Goal: Task Accomplishment & Management: Manage account settings

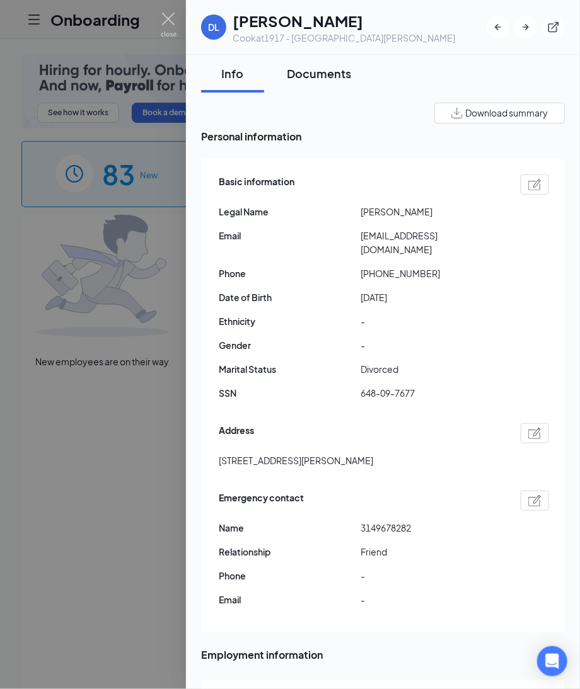
click at [318, 72] on div "Documents" at bounding box center [319, 74] width 64 height 16
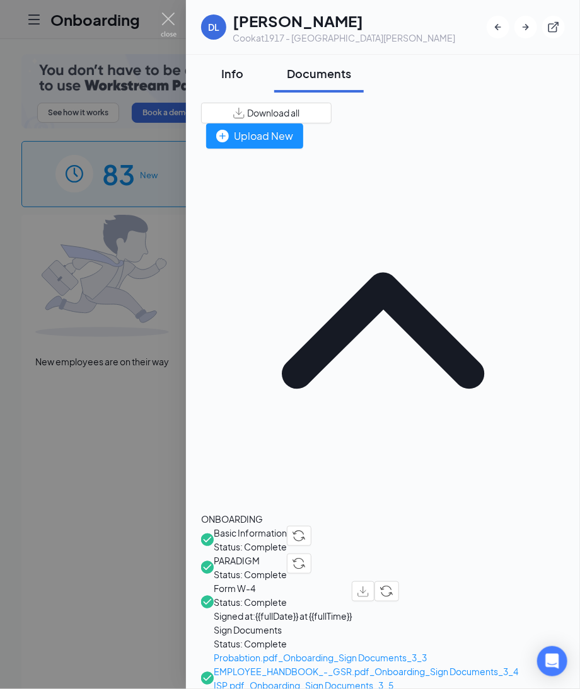
click at [234, 71] on div "Info" at bounding box center [233, 74] width 38 height 16
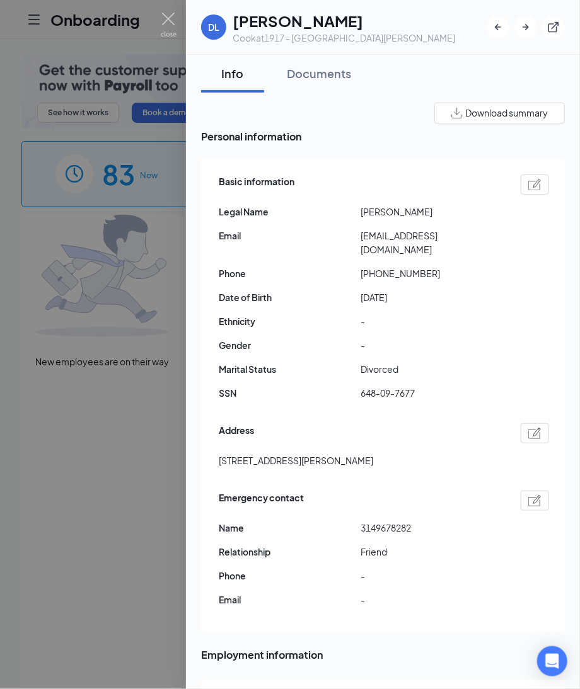
click at [528, 185] on img at bounding box center [534, 184] width 13 height 11
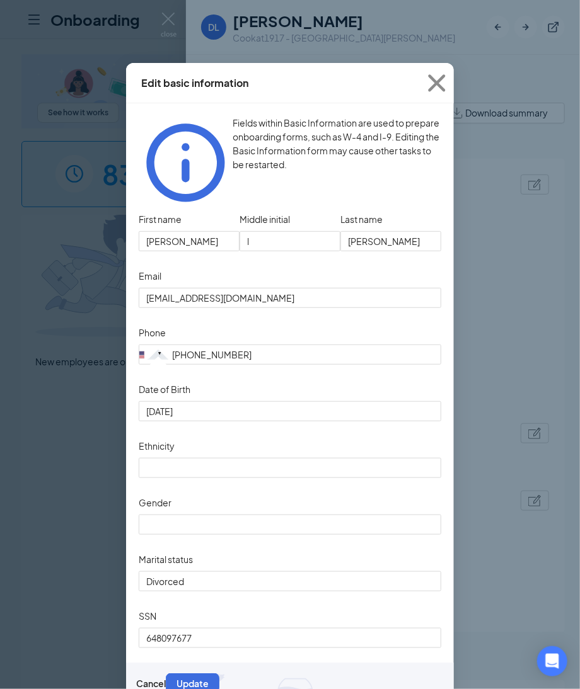
type input "(314) 967-8938"
drag, startPoint x: 430, startPoint y: 84, endPoint x: 429, endPoint y: 92, distance: 8.3
click at [430, 84] on icon "Cross" at bounding box center [436, 82] width 17 height 17
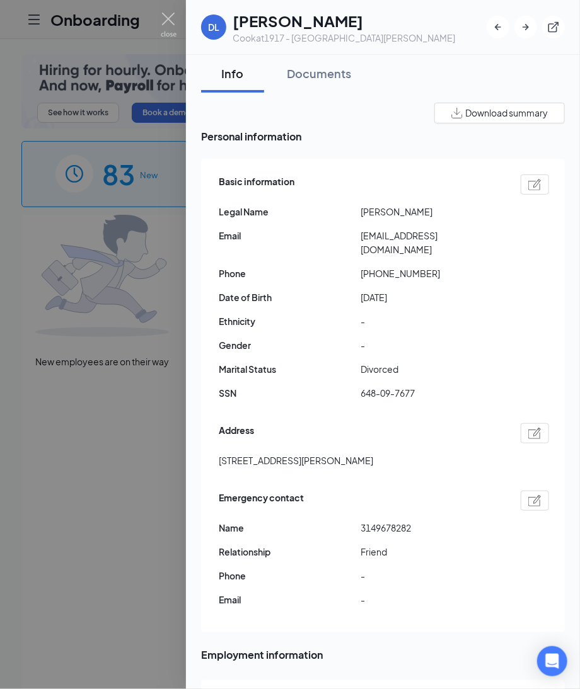
click at [528, 428] on img at bounding box center [534, 433] width 13 height 11
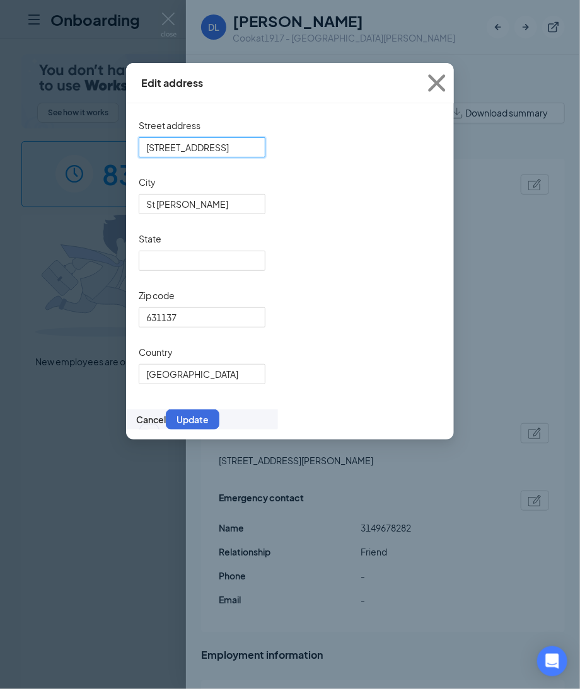
drag, startPoint x: 262, startPoint y: 156, endPoint x: -22, endPoint y: 153, distance: 284.3
click at [0, 153] on html "Onboarding P See how it works Book a demo 83 New 1154 In progress 18684 Complet…" at bounding box center [290, 344] width 580 height 689
click at [443, 84] on icon "Cross" at bounding box center [437, 83] width 34 height 34
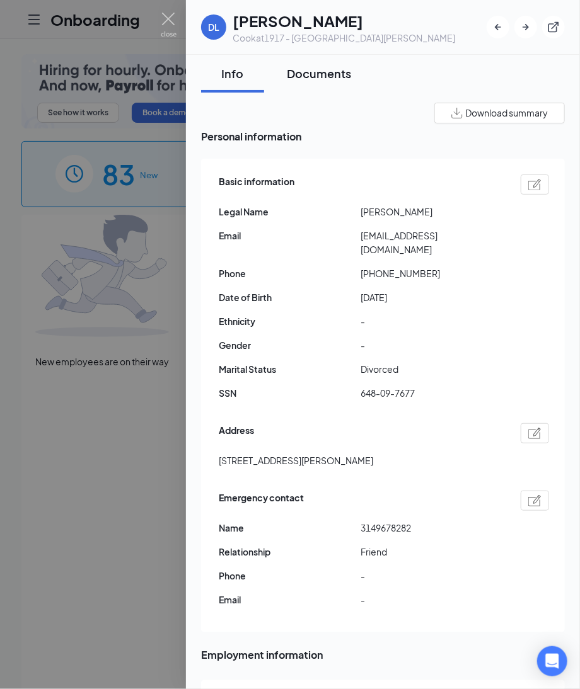
click at [328, 76] on div "Documents" at bounding box center [319, 74] width 64 height 16
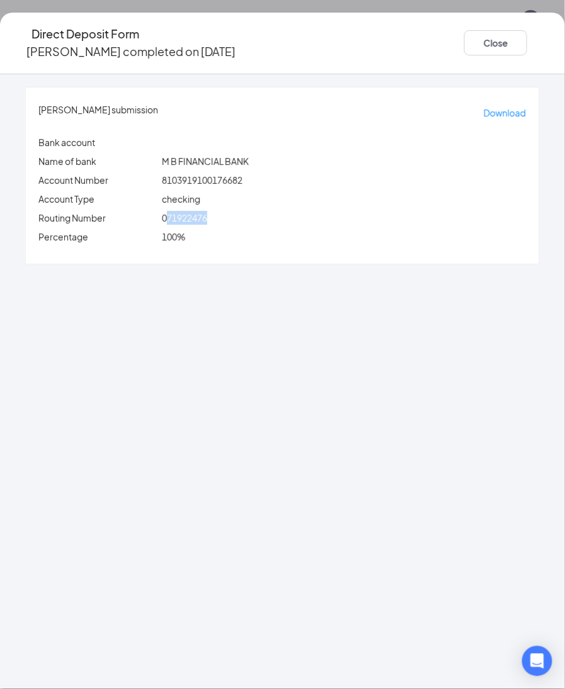
drag, startPoint x: 197, startPoint y: 204, endPoint x: 281, endPoint y: 200, distance: 83.9
click at [281, 211] on div "071922476" at bounding box center [344, 218] width 370 height 14
drag, startPoint x: 192, startPoint y: 202, endPoint x: 342, endPoint y: 201, distance: 150.0
click at [342, 211] on div "071922476" at bounding box center [344, 218] width 370 height 14
copy span "071922476"
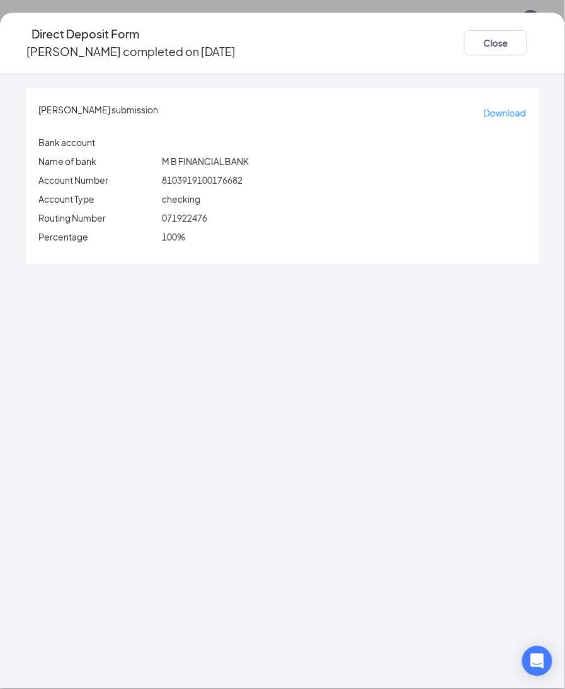
click at [69, 328] on div "duban l castaneda's submission Download Bank account Name of bank M B FINANCIAL…" at bounding box center [282, 381] width 565 height 615
drag, startPoint x: 193, startPoint y: 164, endPoint x: 331, endPoint y: 166, distance: 137.4
click at [340, 160] on div "duban l castaneda's submission Download Bank account Name of bank M B FINANCIAL…" at bounding box center [283, 176] width 514 height 176
copy span "8103919100176682"
click at [464, 35] on button "Close" at bounding box center [495, 42] width 63 height 25
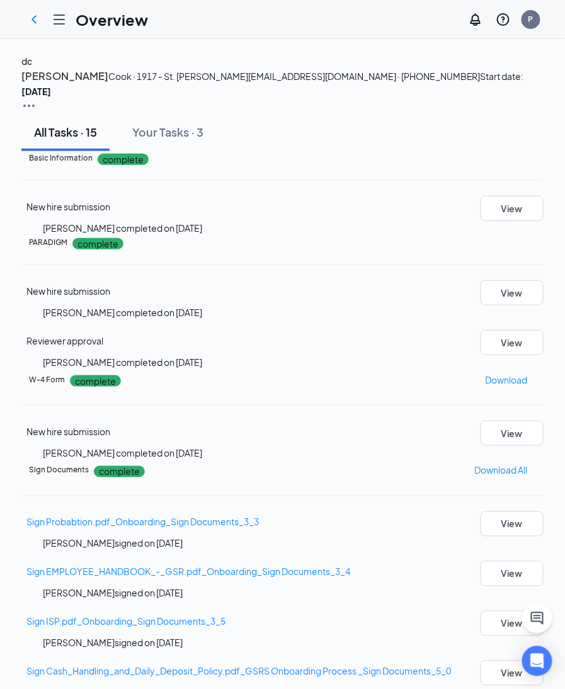
click at [32, 68] on h4 "dc" at bounding box center [26, 61] width 11 height 14
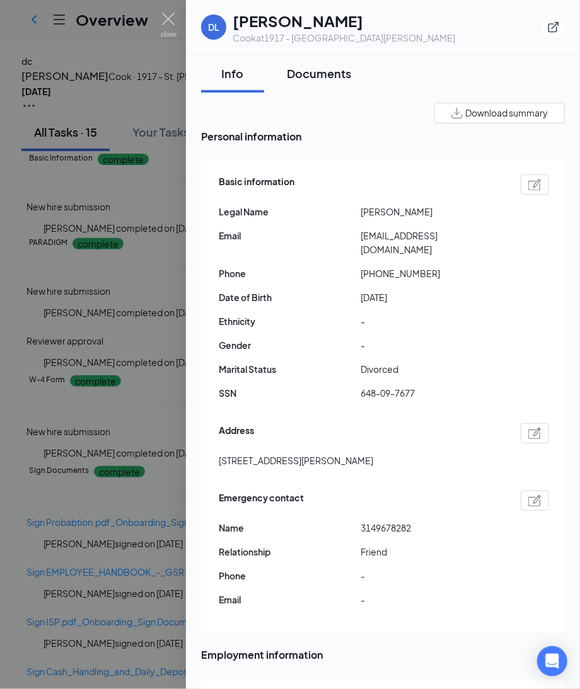
click at [319, 72] on div "Documents" at bounding box center [319, 74] width 64 height 16
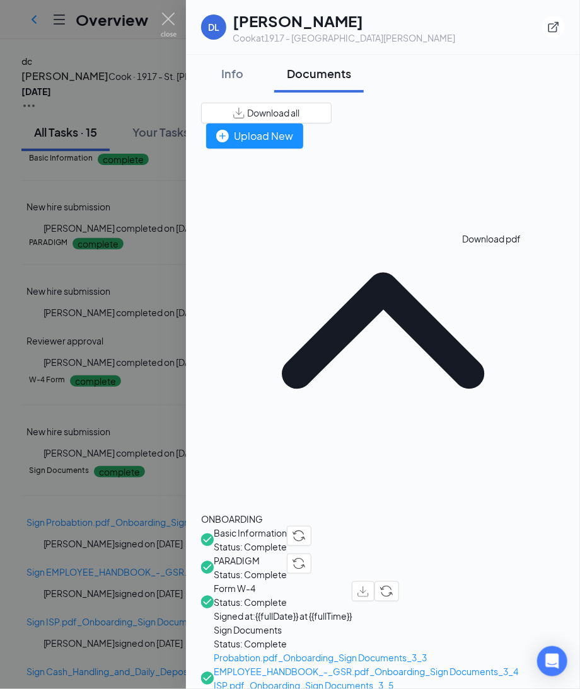
click at [369, 587] on img "button" at bounding box center [362, 592] width 11 height 11
click at [241, 76] on div "Info" at bounding box center [233, 74] width 38 height 16
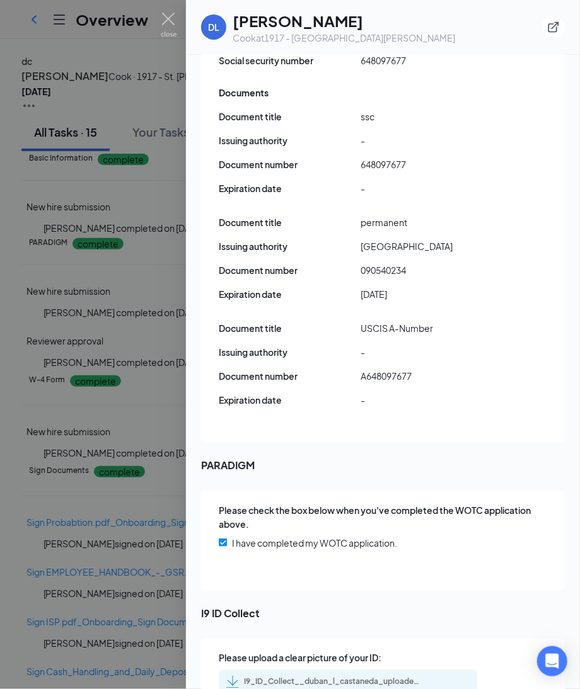
scroll to position [1706, 0]
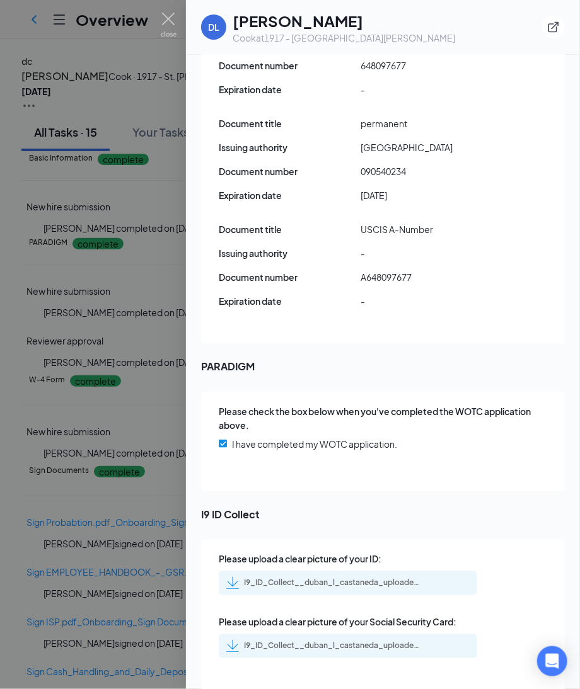
click at [342, 577] on div "I9_ID_Collect__duban_l_castaneda_uploadedfile_20250812.pdf.pdf" at bounding box center [323, 583] width 194 height 13
click at [345, 642] on div "I9_ID_Collect__duban_l_castaneda_uploadedfile_20250812.pdf.pdf" at bounding box center [332, 647] width 176 height 10
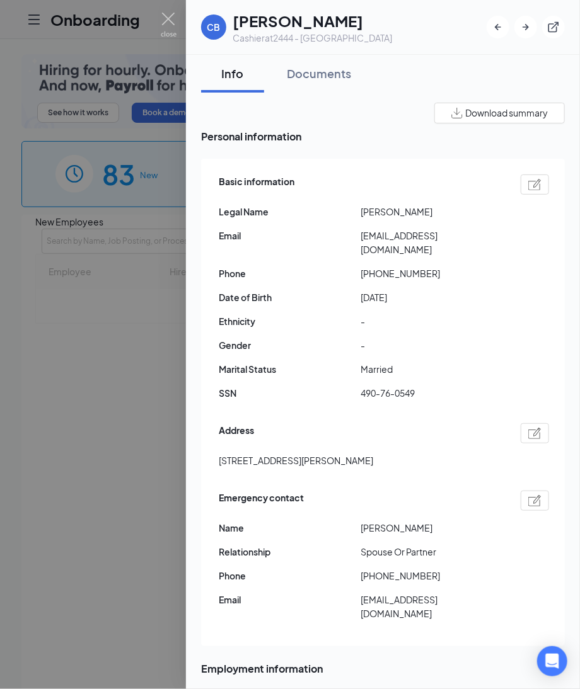
click at [528, 185] on div at bounding box center [535, 185] width 28 height 20
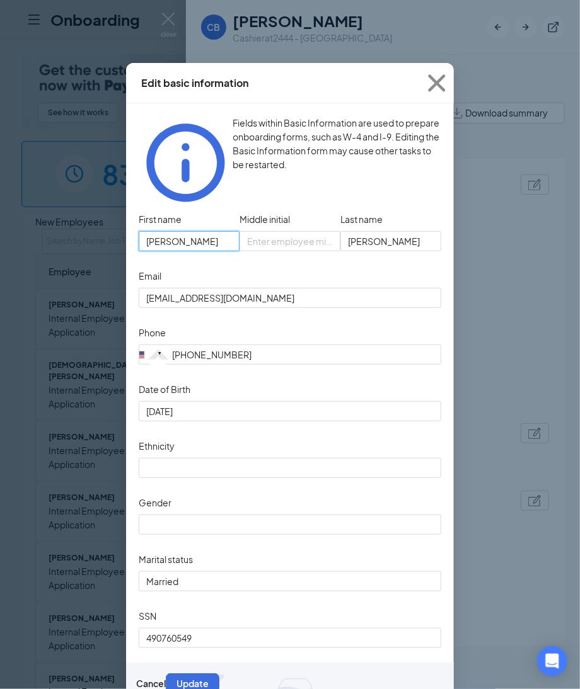
drag, startPoint x: 152, startPoint y: 209, endPoint x: 73, endPoint y: 205, distance: 78.9
click at [73, 205] on div "Edit basic information Fields within Basic Information are used to prepare onbo…" at bounding box center [290, 344] width 580 height 689
drag, startPoint x: 392, startPoint y: 217, endPoint x: 199, endPoint y: 212, distance: 192.9
click at [199, 212] on div "First name Cassandra Middle initial Last name Boykins" at bounding box center [290, 238] width 303 height 57
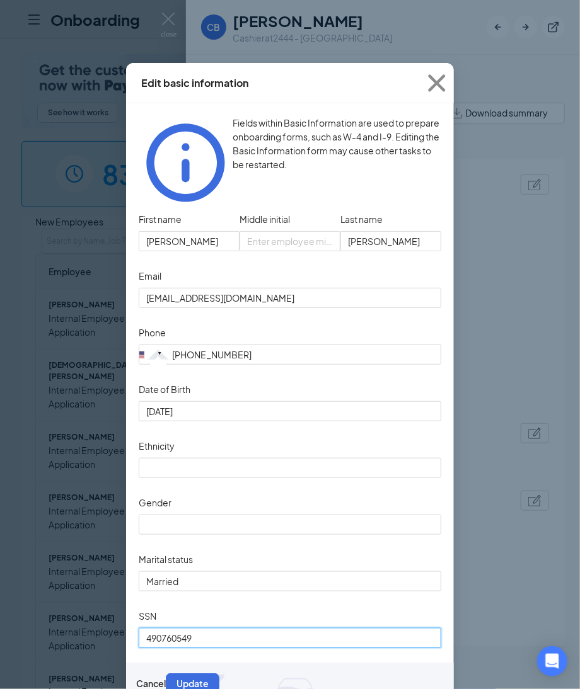
click at [201, 643] on input "490760549" at bounding box center [290, 638] width 303 height 20
drag, startPoint x: 173, startPoint y: 635, endPoint x: 28, endPoint y: 611, distance: 147.0
click at [28, 611] on div "Edit basic information Fields within Basic Information are used to prepare onbo…" at bounding box center [290, 344] width 580 height 689
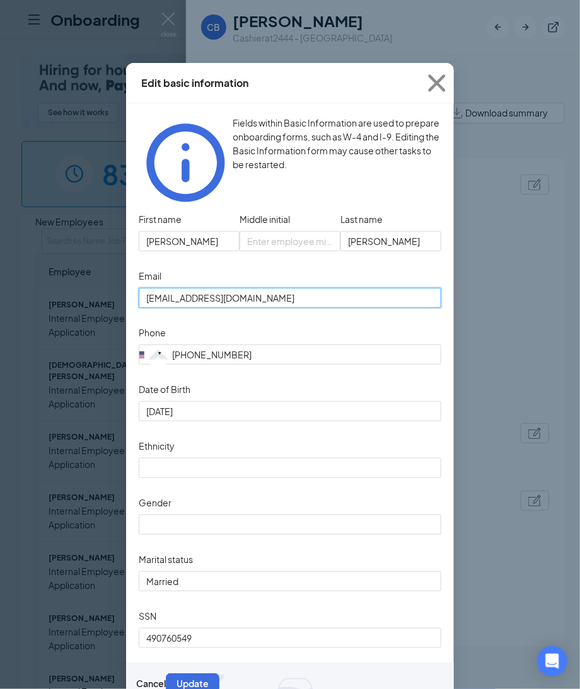
drag, startPoint x: 272, startPoint y: 287, endPoint x: 100, endPoint y: 284, distance: 171.4
click at [100, 284] on div "Edit basic information Fields within Basic Information are used to prepare onbo…" at bounding box center [290, 344] width 580 height 689
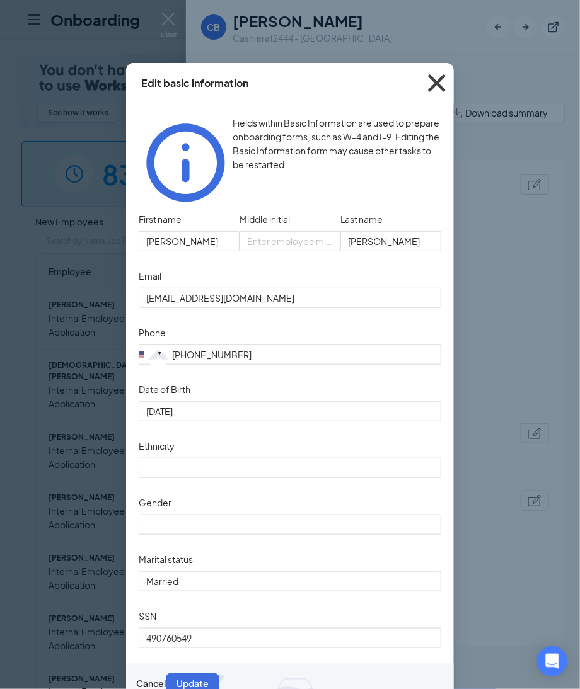
click at [430, 86] on icon "Cross" at bounding box center [437, 83] width 34 height 34
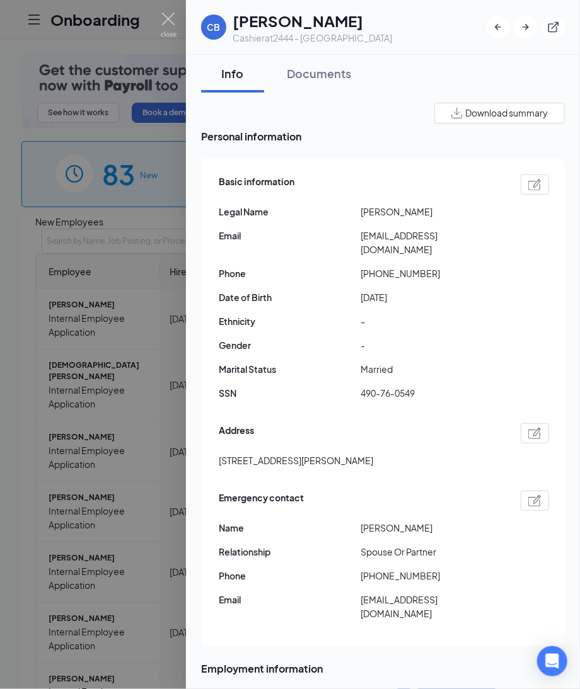
click at [528, 428] on img at bounding box center [534, 433] width 13 height 11
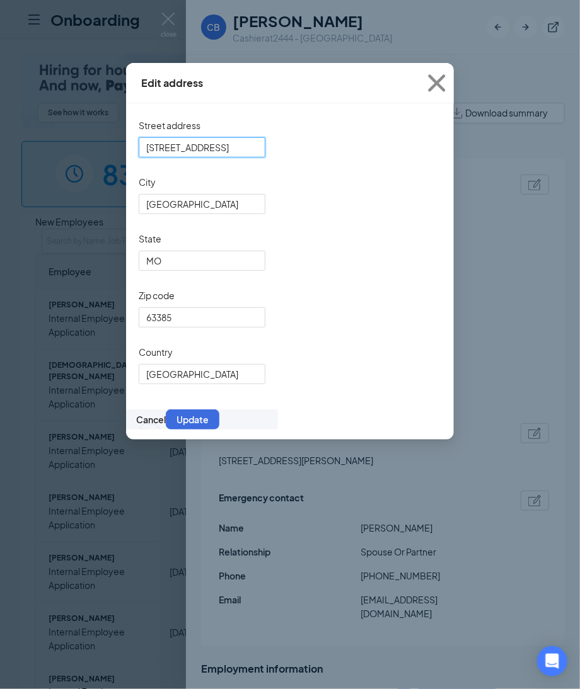
drag, startPoint x: 248, startPoint y: 143, endPoint x: -228, endPoint y: 143, distance: 475.8
click at [0, 143] on html "Onboarding P See how it works Book a demo 83 New 1154 In progress 18684 Complet…" at bounding box center [290, 344] width 580 height 689
click at [216, 214] on input "[GEOGRAPHIC_DATA]" at bounding box center [202, 204] width 127 height 20
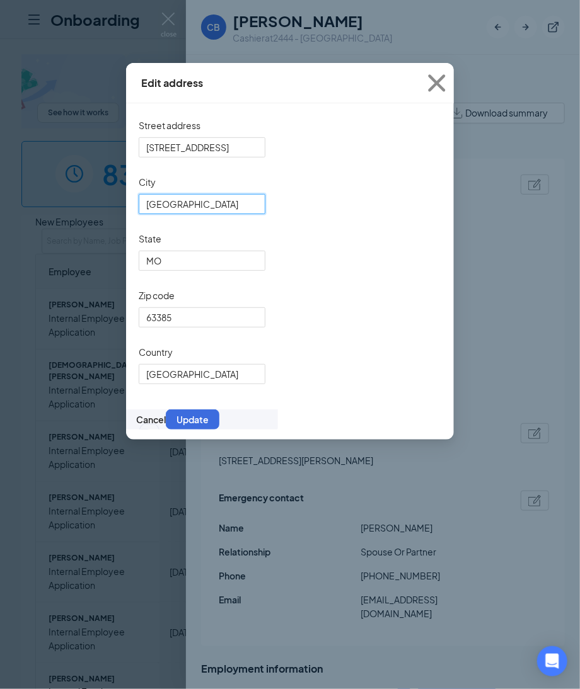
drag, startPoint x: 216, startPoint y: 215, endPoint x: 96, endPoint y: 212, distance: 120.4
click at [96, 212] on div "Edit address Street address 342 Valley bluff Dr City Wentzville State MO Zip co…" at bounding box center [290, 344] width 580 height 689
click at [439, 83] on icon "Cross" at bounding box center [437, 83] width 34 height 34
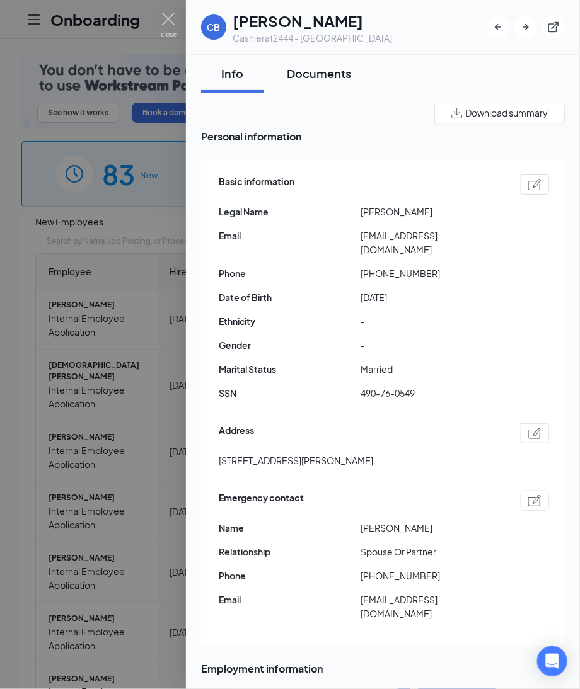
click at [307, 75] on div "Documents" at bounding box center [319, 74] width 64 height 16
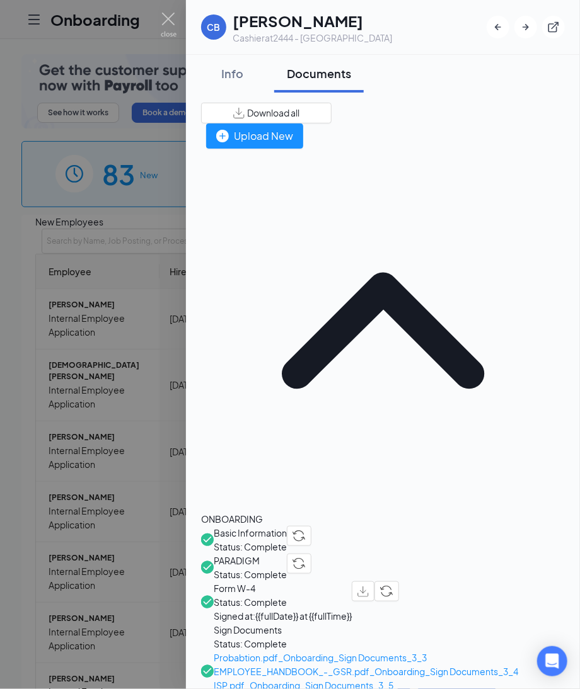
drag, startPoint x: 303, startPoint y: 518, endPoint x: 321, endPoint y: 431, distance: 88.7
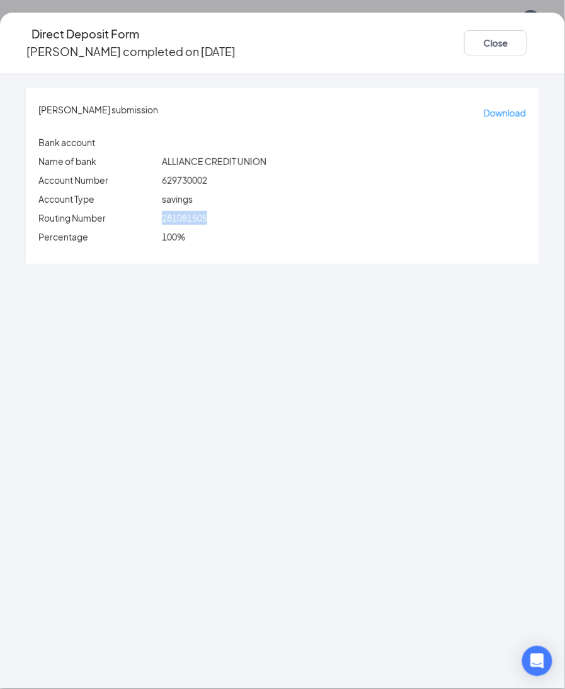
drag, startPoint x: 194, startPoint y: 208, endPoint x: 250, endPoint y: 205, distance: 56.1
click at [250, 211] on div "281081505" at bounding box center [344, 218] width 370 height 14
copy span "281081505"
drag, startPoint x: 199, startPoint y: 336, endPoint x: 199, endPoint y: 323, distance: 12.6
click at [199, 336] on div "Cassandra Boykins's submission Download Bank account Name of bank ALLIANCE CRED…" at bounding box center [282, 381] width 565 height 615
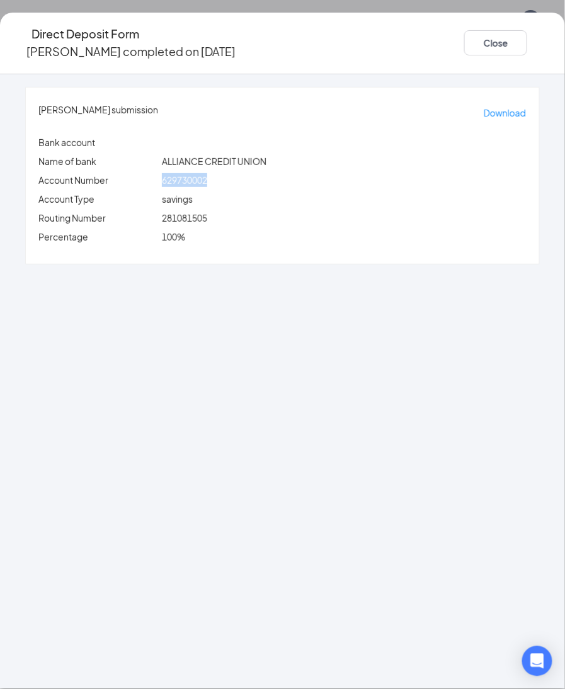
drag, startPoint x: 194, startPoint y: 171, endPoint x: 255, endPoint y: 166, distance: 61.4
click at [255, 173] on div "629730002" at bounding box center [344, 180] width 370 height 14
copy span "629730002"
click at [464, 47] on button "Close" at bounding box center [495, 42] width 63 height 25
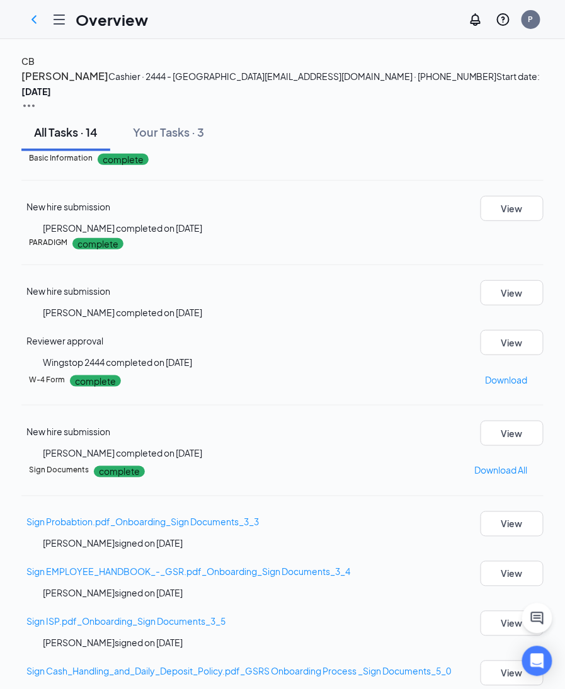
click at [35, 68] on h4 "CB" at bounding box center [27, 61] width 13 height 14
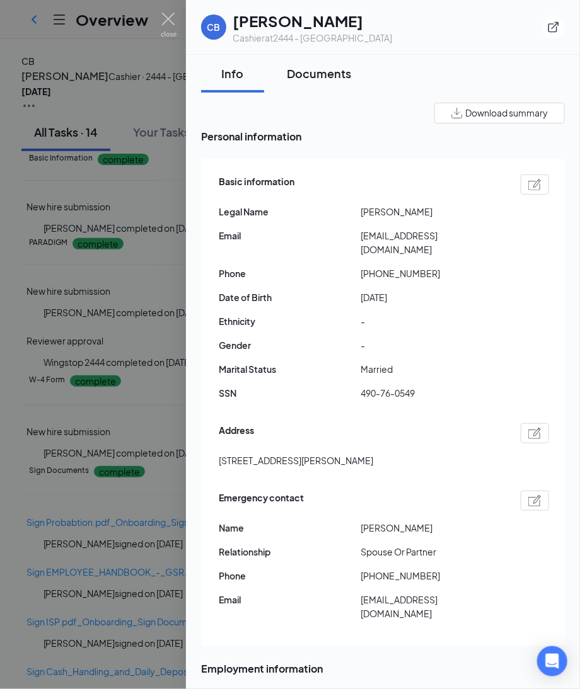
click at [323, 68] on div "Documents" at bounding box center [319, 74] width 64 height 16
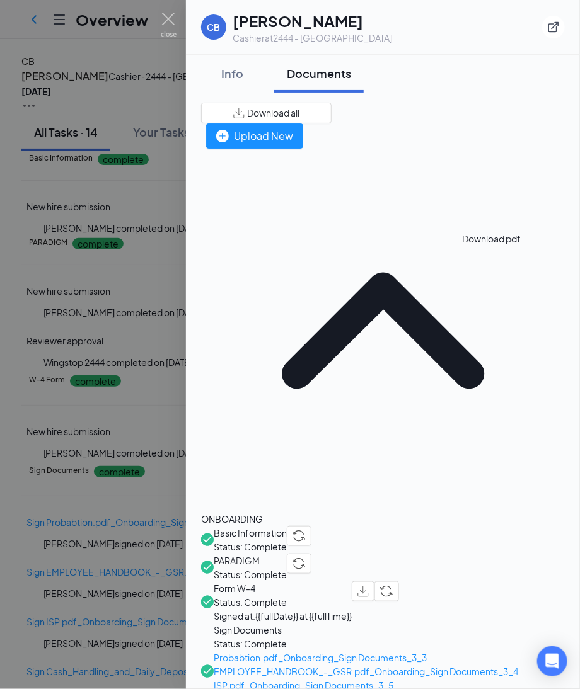
click at [369, 587] on img "button" at bounding box center [362, 592] width 11 height 11
click at [232, 79] on div "Info" at bounding box center [233, 74] width 38 height 16
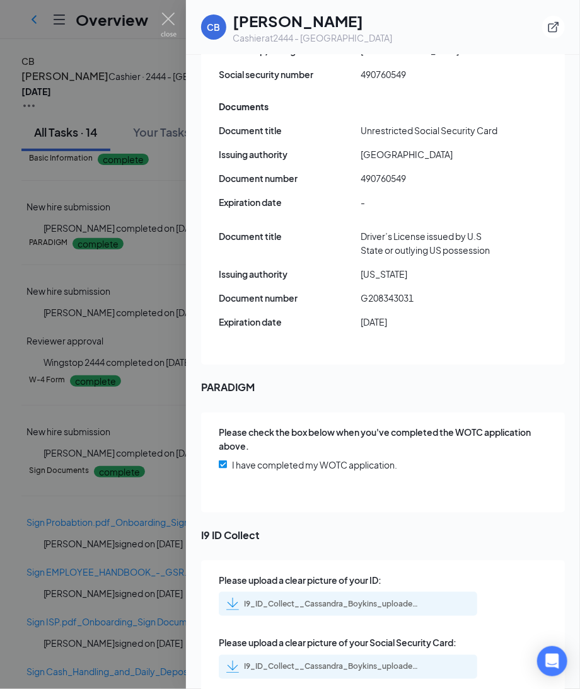
scroll to position [1613, 0]
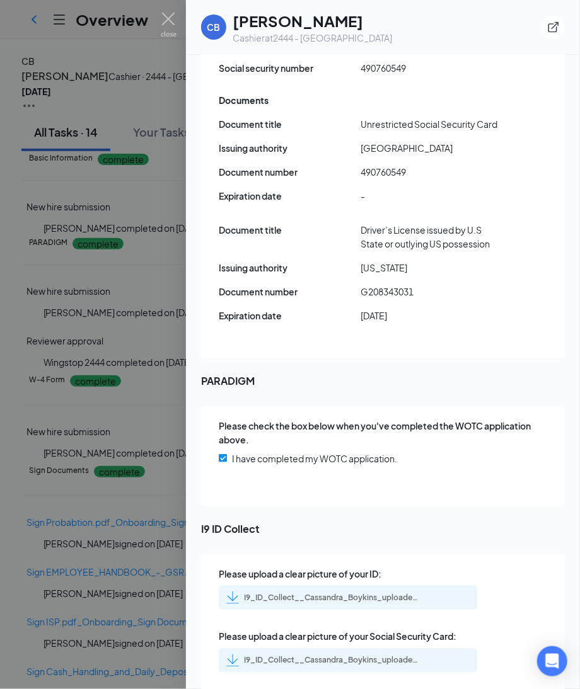
click at [401, 593] on div "I9_ID_Collect__Cassandra_Boykins_uploadedfile_20250813.pdf.pdf" at bounding box center [332, 598] width 176 height 10
click at [349, 656] on div "I9_ID_Collect__Cassandra_Boykins_uploadedfile_20250813.pdf.pdf" at bounding box center [332, 661] width 176 height 10
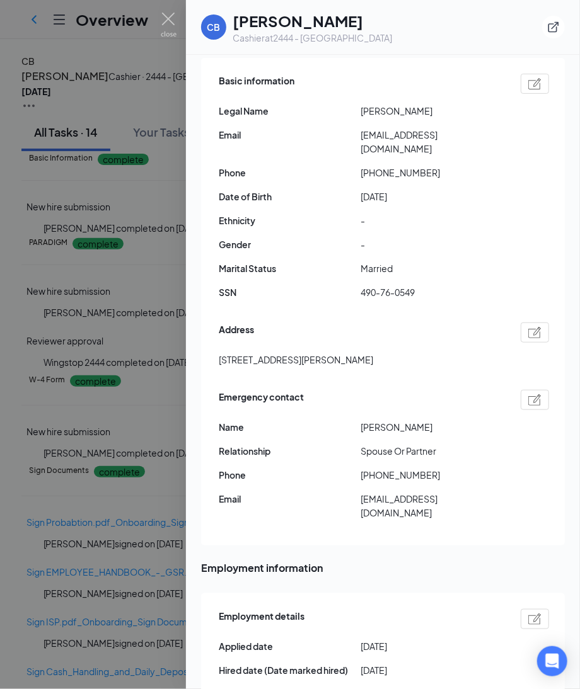
scroll to position [0, 0]
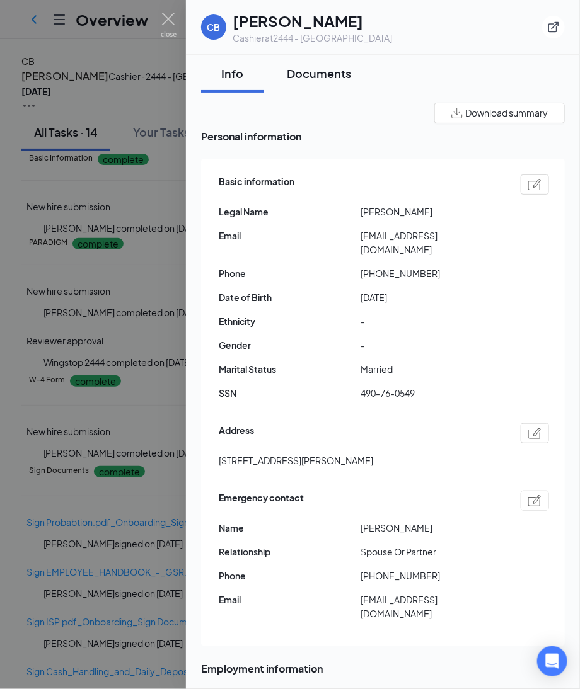
drag, startPoint x: 328, startPoint y: 69, endPoint x: 345, endPoint y: 84, distance: 22.8
click at [328, 70] on div "Documents" at bounding box center [319, 74] width 64 height 16
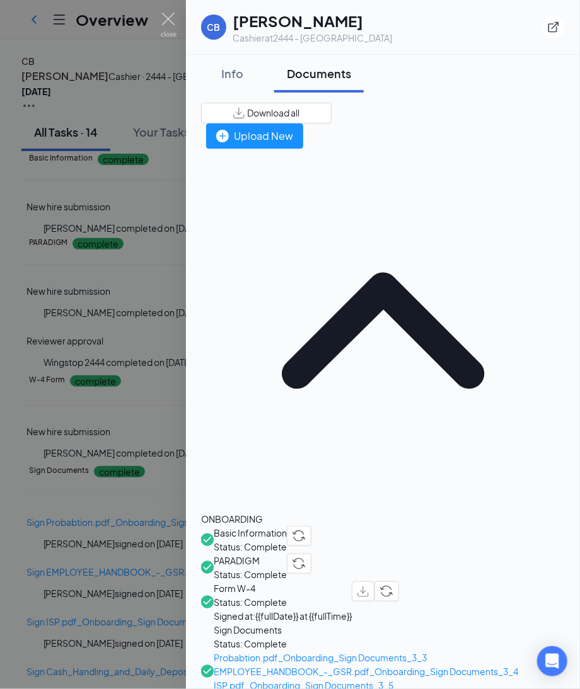
click at [299, 107] on span "Download all" at bounding box center [273, 113] width 52 height 13
click at [235, 72] on div "Info" at bounding box center [233, 74] width 38 height 16
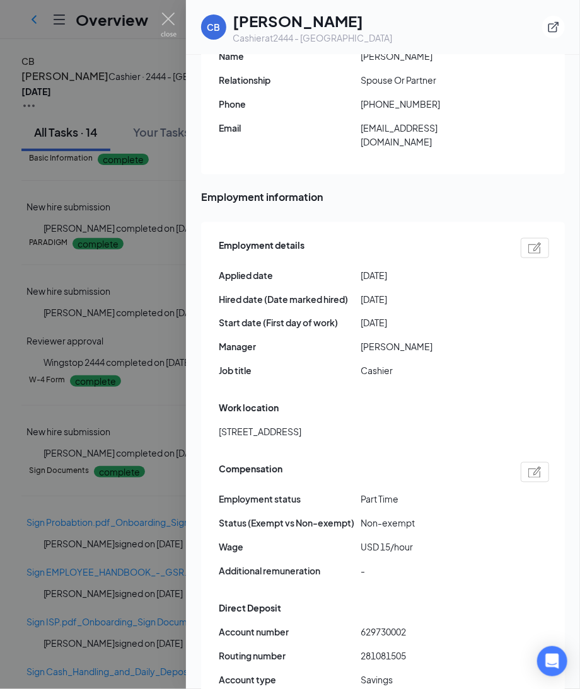
scroll to position [567, 0]
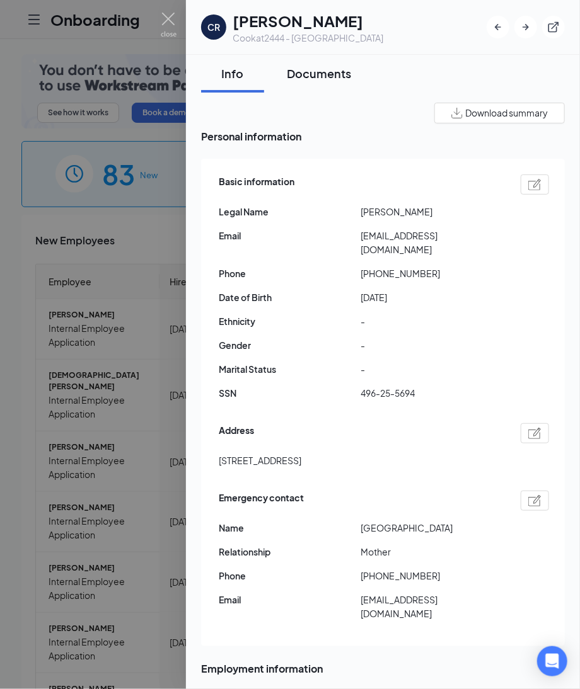
click at [333, 78] on div "Documents" at bounding box center [319, 74] width 64 height 16
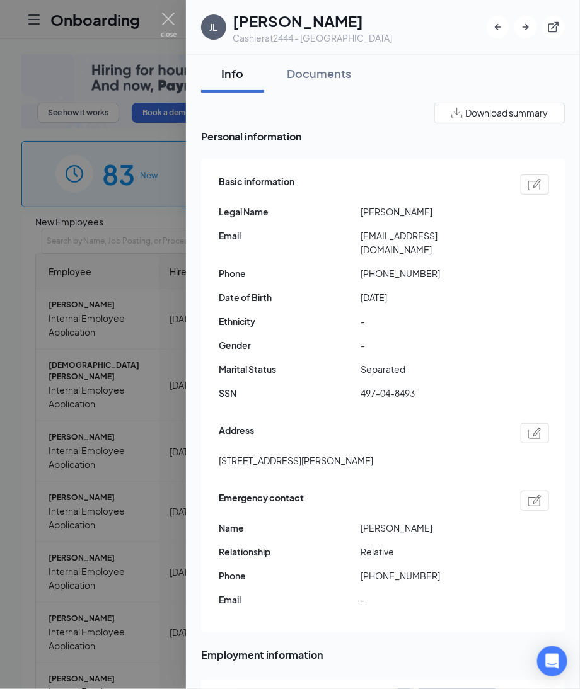
click at [528, 185] on img at bounding box center [534, 184] width 13 height 11
type input "[PHONE_NUMBER]"
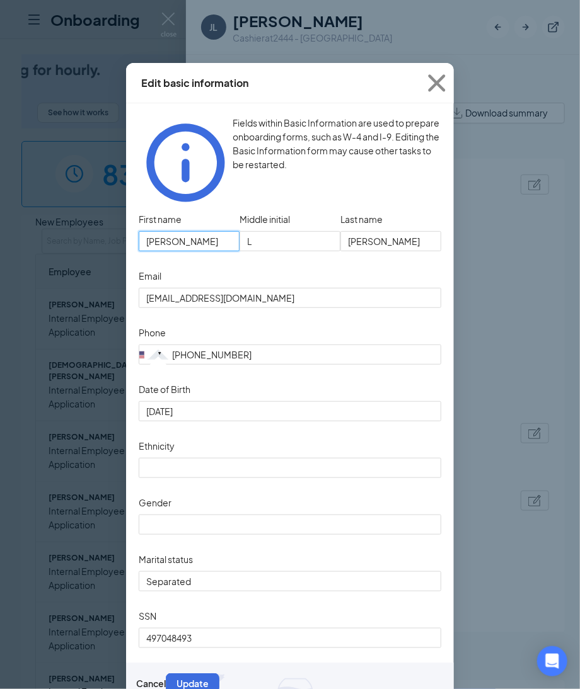
drag, startPoint x: 207, startPoint y: 219, endPoint x: 112, endPoint y: 202, distance: 96.7
click at [112, 202] on div "Edit basic information Fields within Basic Information are used to prepare onbo…" at bounding box center [290, 344] width 580 height 689
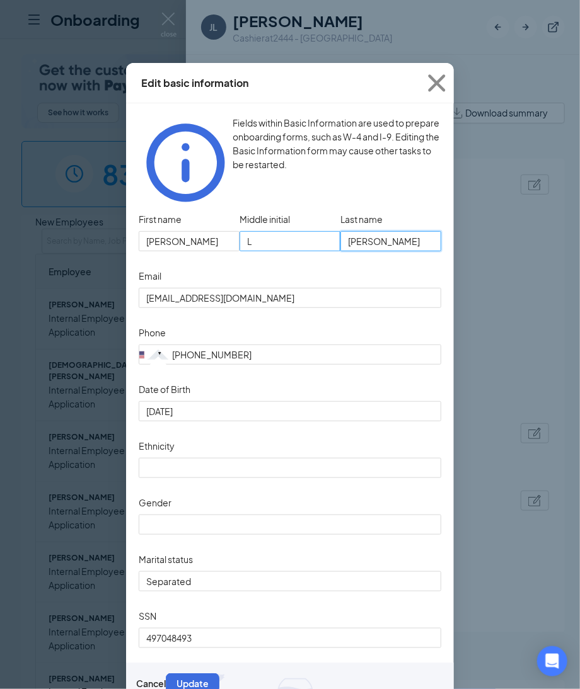
drag, startPoint x: 404, startPoint y: 221, endPoint x: 294, endPoint y: 219, distance: 109.7
click at [298, 219] on div "First name Jennifer Middle initial L Last name Alexander" at bounding box center [290, 238] width 303 height 57
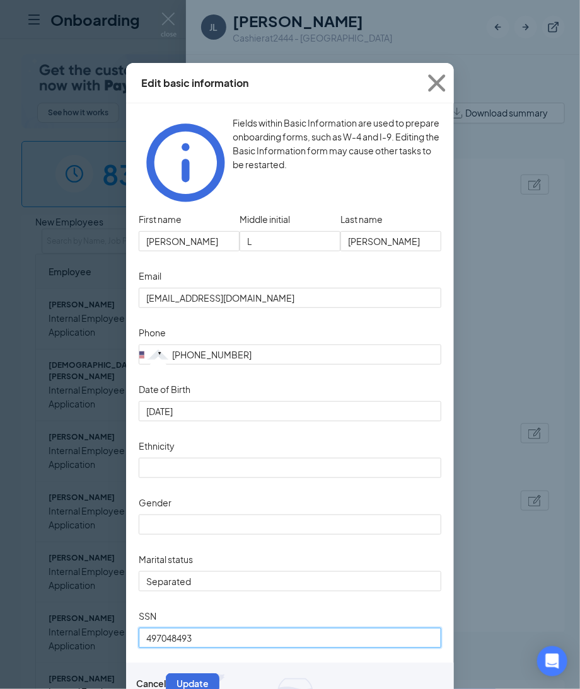
drag, startPoint x: 195, startPoint y: 637, endPoint x: 71, endPoint y: 630, distance: 124.4
click at [71, 630] on div "Edit basic information Fields within Basic Information are used to prepare onbo…" at bounding box center [290, 344] width 580 height 689
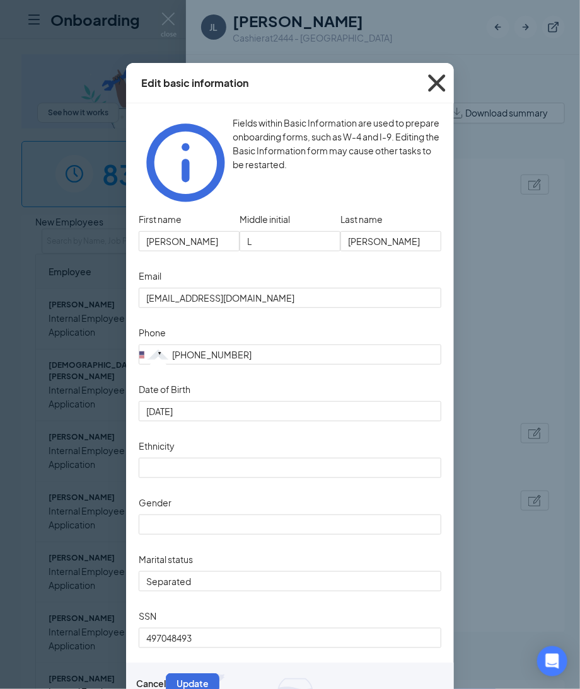
drag, startPoint x: 432, startPoint y: 80, endPoint x: 422, endPoint y: 141, distance: 62.1
click at [432, 81] on icon "Cross" at bounding box center [436, 82] width 17 height 17
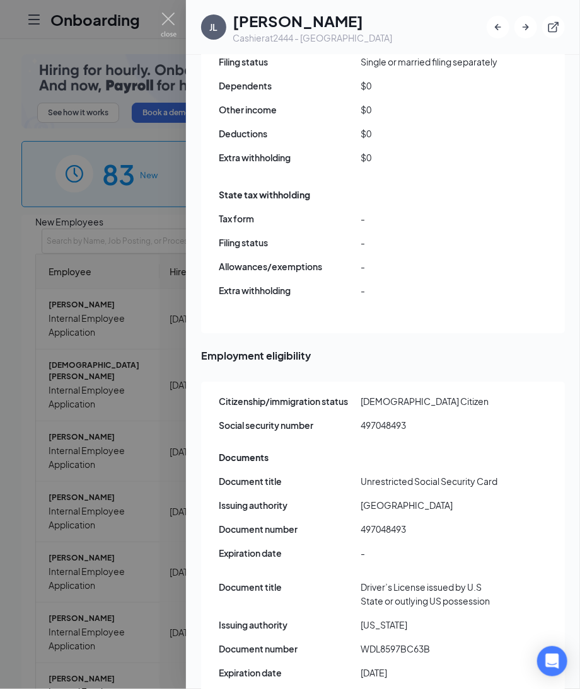
scroll to position [1600, 0]
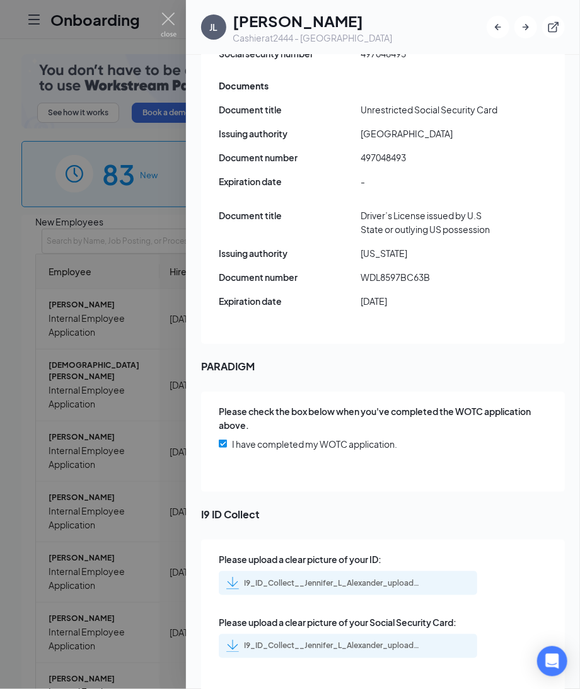
click at [384, 579] on div "I9_ID_Collect__Jennifer_L_Alexander_uploadedfile_20250719.pdf.pdf" at bounding box center [332, 584] width 176 height 10
click at [403, 642] on div "I9_ID_Collect__Jennifer_L_Alexander_uploadedfile_20250719.pdf.pdf" at bounding box center [332, 647] width 176 height 10
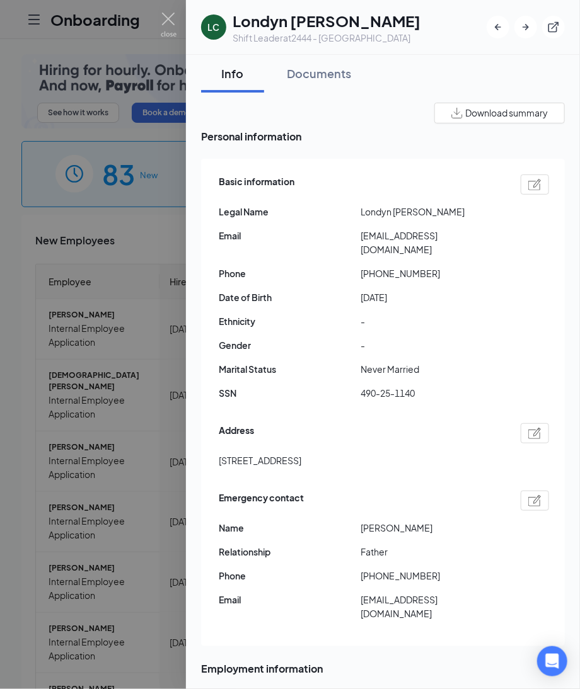
click at [528, 183] on img at bounding box center [534, 184] width 13 height 11
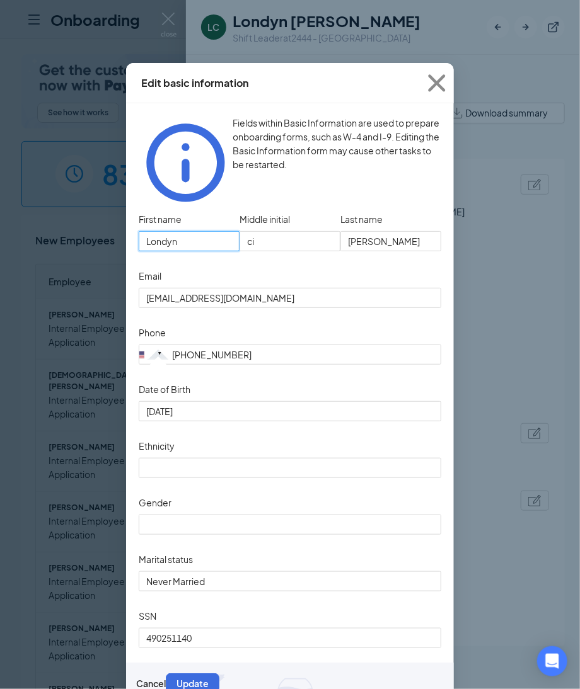
drag, startPoint x: 199, startPoint y: 219, endPoint x: 72, endPoint y: 214, distance: 126.8
click at [72, 214] on div "Edit basic information Fields within Basic Information are used to prepare onbo…" at bounding box center [290, 344] width 580 height 689
click at [392, 231] on input "[PERSON_NAME]" at bounding box center [390, 241] width 101 height 20
drag, startPoint x: 395, startPoint y: 210, endPoint x: 209, endPoint y: 209, distance: 186.6
click at [209, 210] on div "First name Londyn Middle initial ci Last name [PERSON_NAME]" at bounding box center [290, 238] width 303 height 57
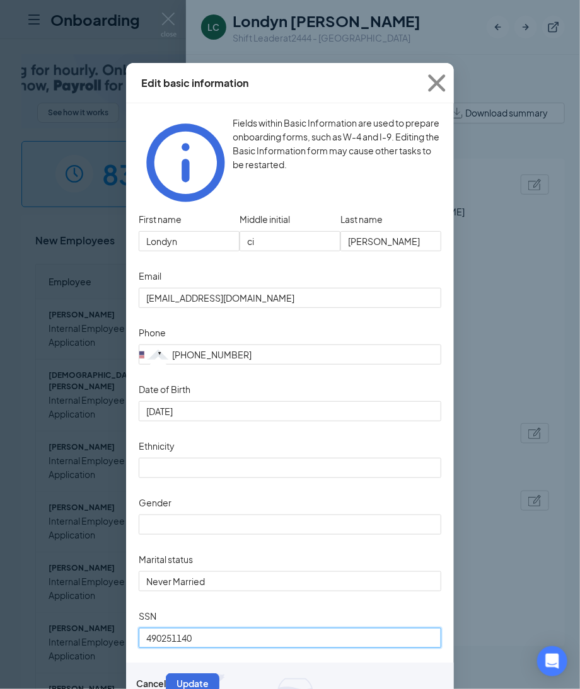
drag, startPoint x: 214, startPoint y: 641, endPoint x: 202, endPoint y: 640, distance: 12.7
click at [202, 640] on input "490251140" at bounding box center [290, 638] width 303 height 20
drag, startPoint x: 202, startPoint y: 640, endPoint x: -154, endPoint y: 610, distance: 357.3
click at [0, 610] on html "Onboarding P See how it works Book a demo 83 New 1154 In progress 18684 Complet…" at bounding box center [290, 344] width 580 height 689
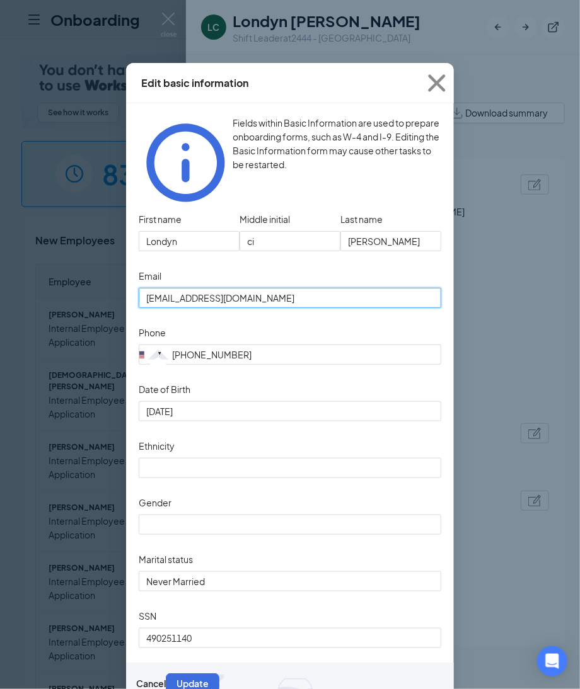
click at [270, 288] on input "[EMAIL_ADDRESS][DOMAIN_NAME]" at bounding box center [290, 298] width 303 height 20
drag, startPoint x: 270, startPoint y: 281, endPoint x: 75, endPoint y: 266, distance: 196.0
click at [78, 268] on div "Edit basic information Fields within Basic Information are used to prepare onbo…" at bounding box center [290, 344] width 580 height 689
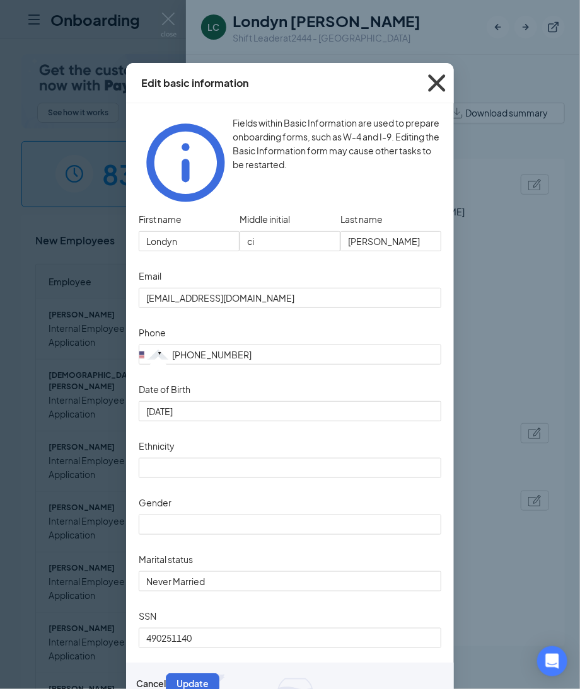
click at [433, 84] on icon "Cross" at bounding box center [437, 83] width 34 height 34
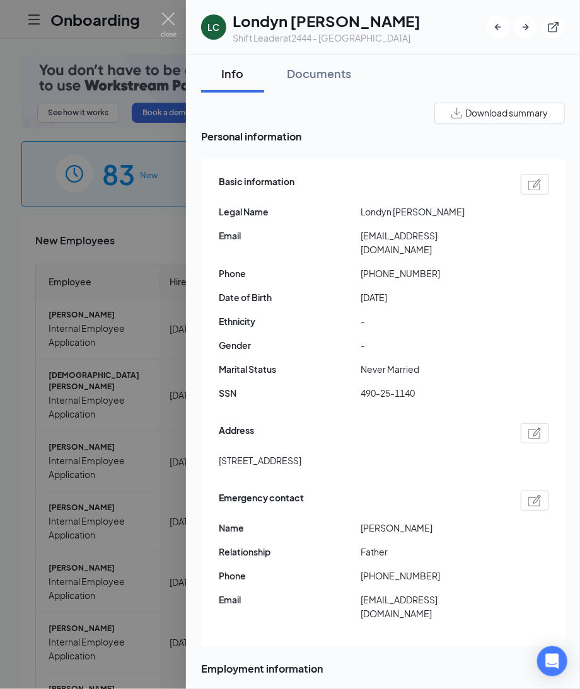
click at [528, 428] on img at bounding box center [534, 433] width 13 height 11
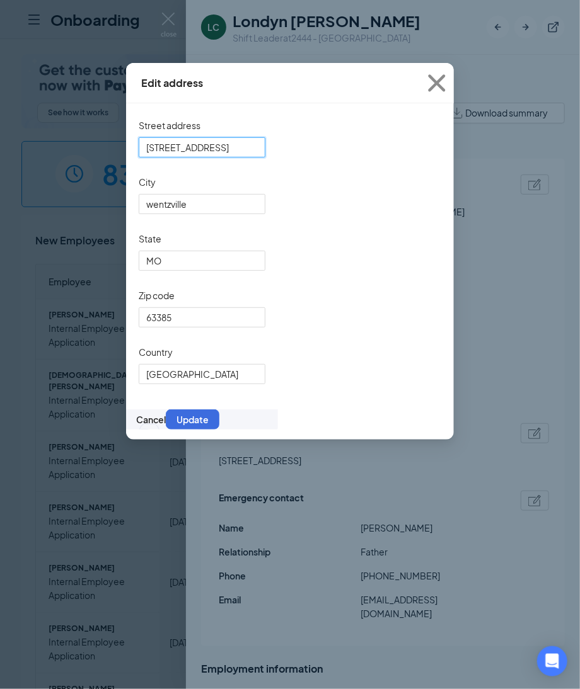
drag, startPoint x: 250, startPoint y: 156, endPoint x: -49, endPoint y: 147, distance: 298.9
click at [0, 147] on html "Onboarding P See how it works Book a demo 83 New 1154 In progress 18684 Complet…" at bounding box center [290, 344] width 580 height 689
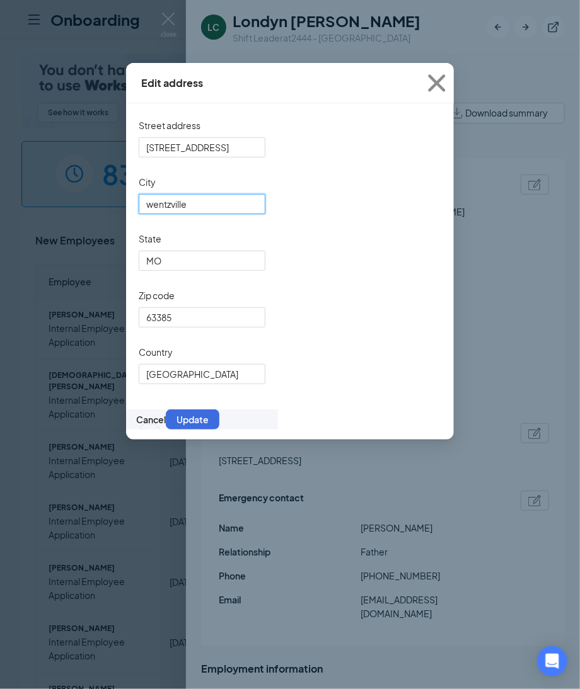
drag, startPoint x: 221, startPoint y: 213, endPoint x: -24, endPoint y: 213, distance: 245.2
click at [0, 213] on html "Onboarding P See how it works Book a demo 83 New 1154 In progress 18684 Complet…" at bounding box center [290, 344] width 580 height 689
drag, startPoint x: 444, startPoint y: 88, endPoint x: 414, endPoint y: 88, distance: 29.6
click at [444, 88] on icon "Cross" at bounding box center [437, 83] width 34 height 34
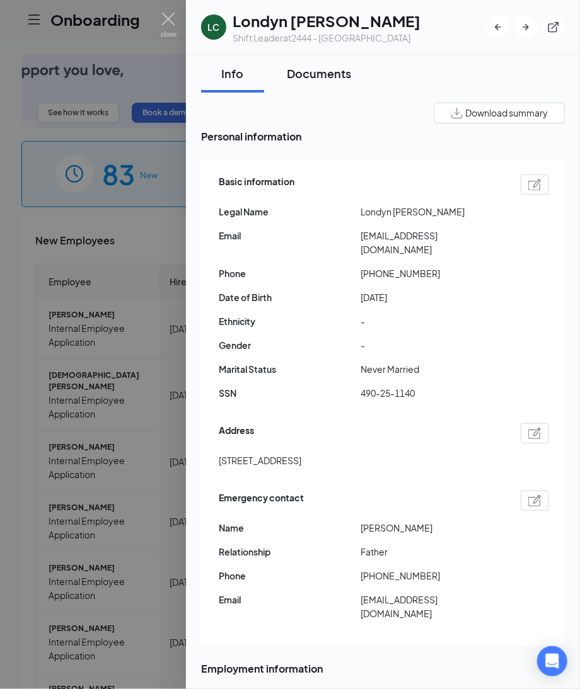
click at [327, 76] on div "Documents" at bounding box center [319, 74] width 64 height 16
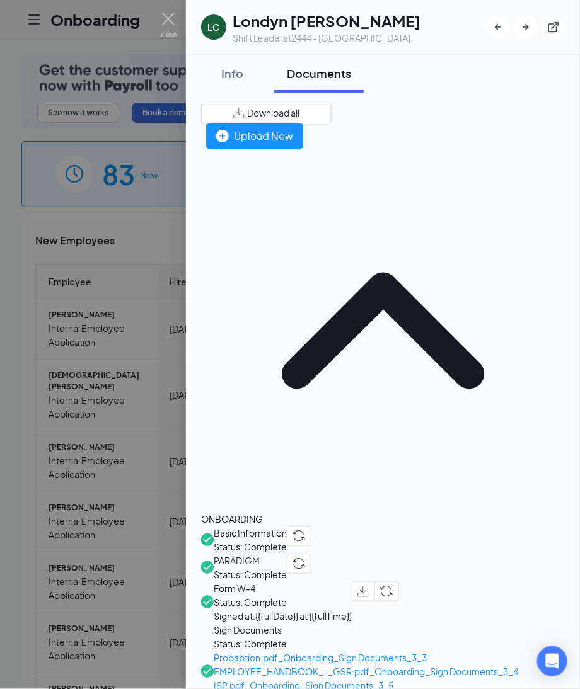
drag, startPoint x: 281, startPoint y: 517, endPoint x: 289, endPoint y: 512, distance: 10.0
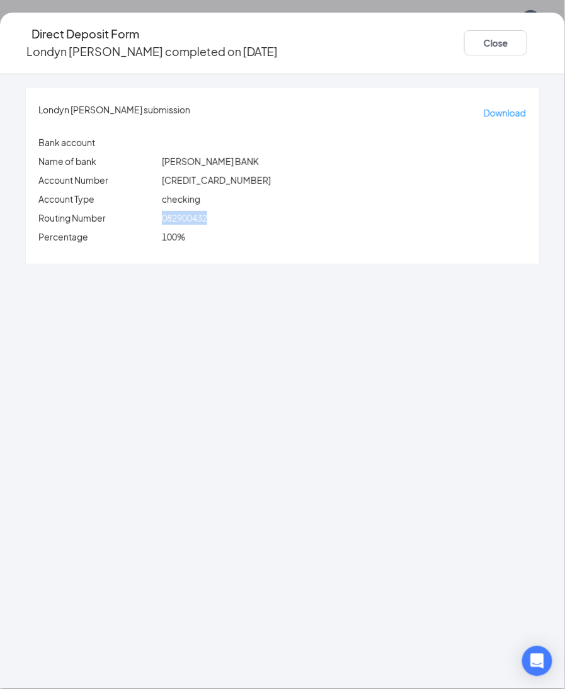
drag, startPoint x: 193, startPoint y: 207, endPoint x: 305, endPoint y: 206, distance: 111.6
click at [305, 211] on div "082900432" at bounding box center [344, 218] width 370 height 14
copy span "082900432"
drag, startPoint x: 195, startPoint y: 168, endPoint x: 301, endPoint y: 161, distance: 106.8
click at [301, 173] on div "4611006052349099" at bounding box center [344, 180] width 370 height 14
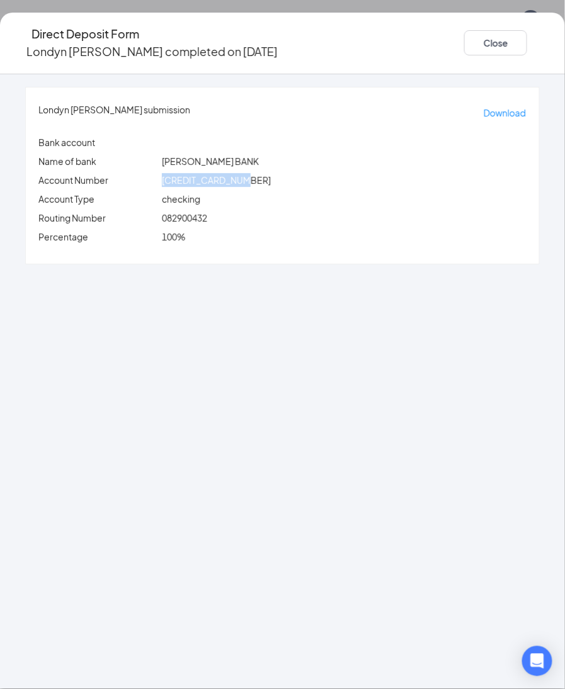
copy span "4611006052349099"
click at [464, 47] on button "Close" at bounding box center [495, 42] width 63 height 25
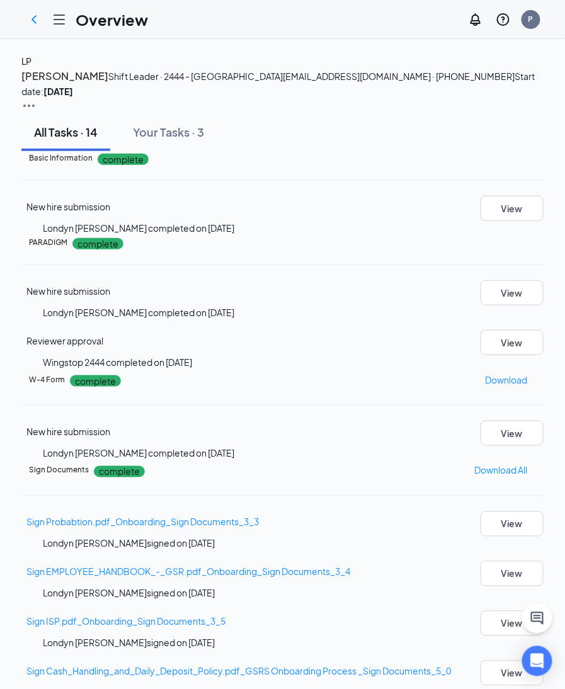
click at [32, 68] on div "LP" at bounding box center [26, 61] width 10 height 14
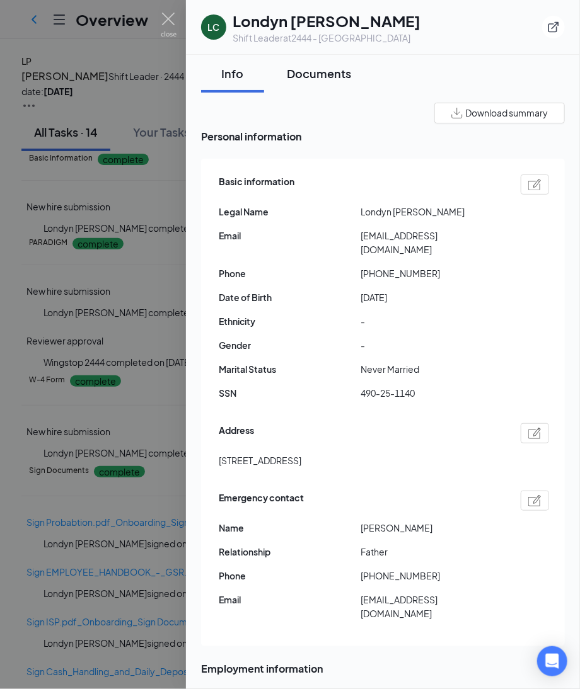
click at [311, 79] on div "Documents" at bounding box center [319, 74] width 64 height 16
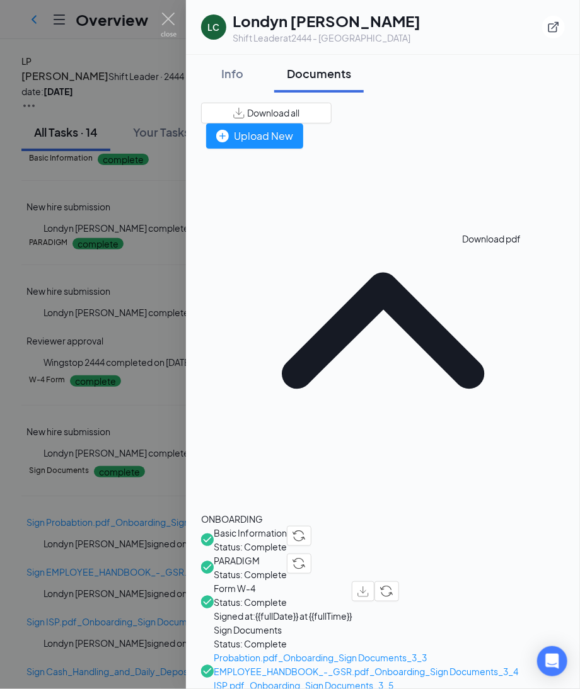
click at [374, 582] on button "button" at bounding box center [363, 592] width 23 height 20
click at [232, 76] on div "Info" at bounding box center [233, 74] width 38 height 16
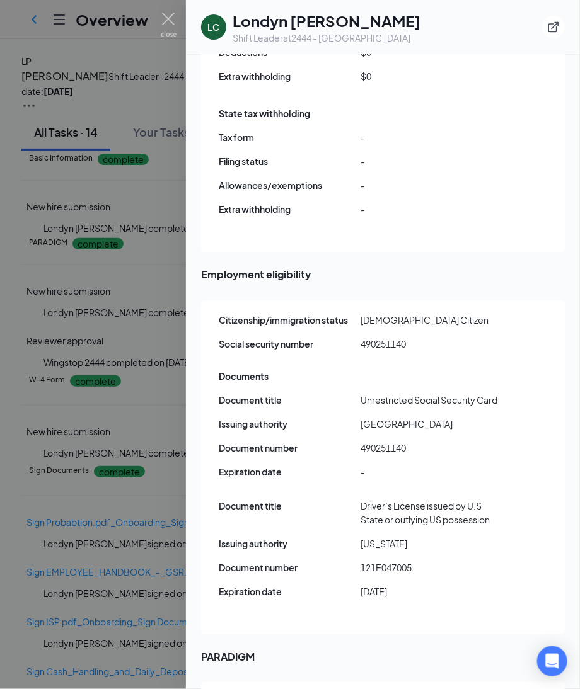
scroll to position [1600, 0]
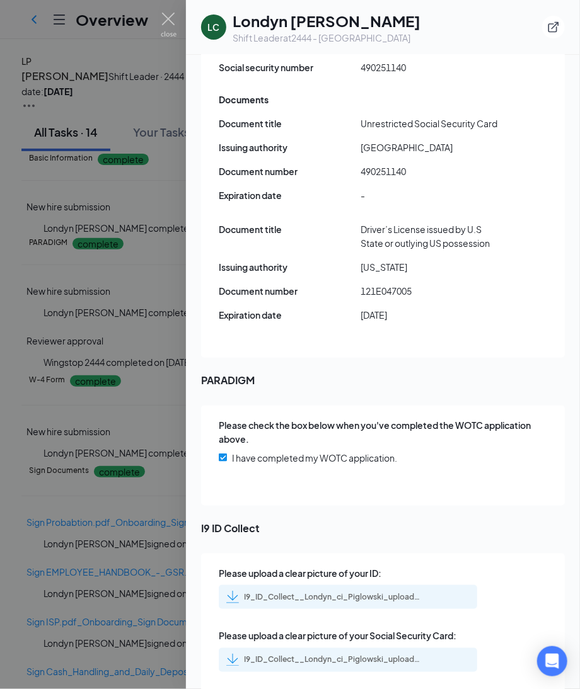
click at [387, 655] on div "I9_ID_Collect__Londyn_ci_Piglowski_uploadedfile_20250812.pdf.pdf" at bounding box center [332, 660] width 176 height 10
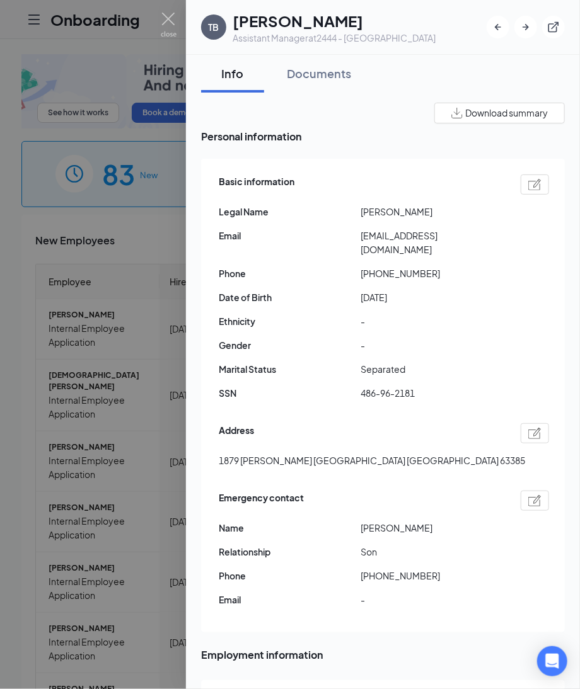
click at [528, 428] on img at bounding box center [534, 433] width 13 height 11
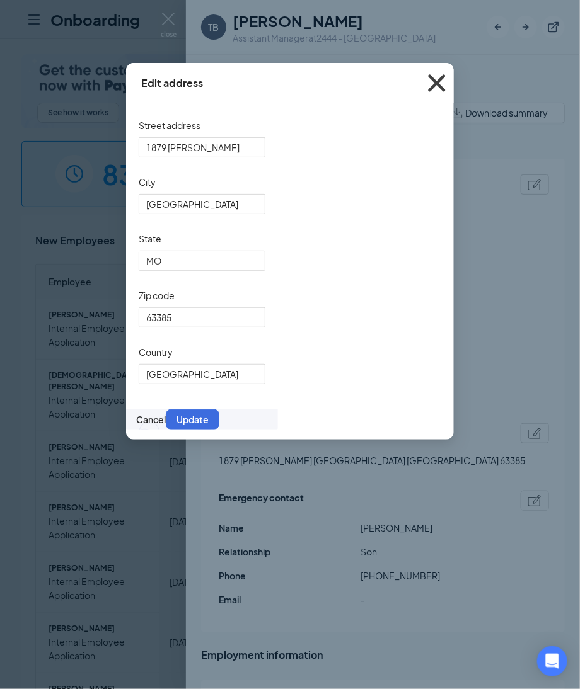
click at [434, 81] on icon "Cross" at bounding box center [436, 82] width 17 height 17
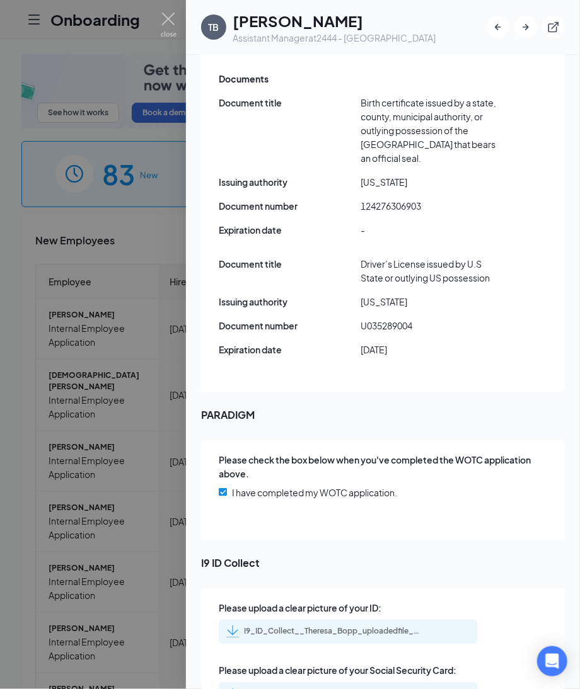
scroll to position [1642, 0]
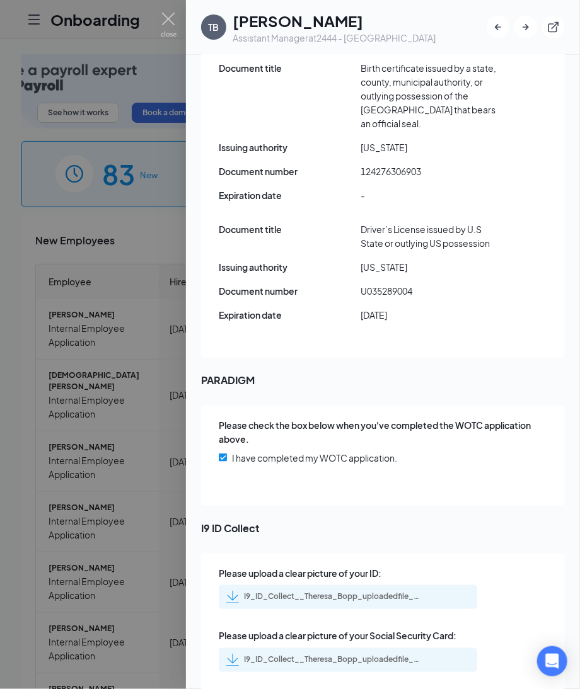
click at [390, 585] on div "I9_ID_Collect__Theresa_Bopp_uploadedfile_20250820.pdf.pdf" at bounding box center [348, 597] width 258 height 24
click at [359, 592] on div "I9_ID_Collect__Theresa_Bopp_uploadedfile_20250820.pdf.pdf" at bounding box center [332, 597] width 176 height 10
click at [357, 649] on div "I9_ID_Collect__Theresa_Bopp_uploadedfile_20250820.pdf.pdf" at bounding box center [348, 661] width 258 height 24
click at [370, 592] on div "I9_ID_Collect__Theresa_Bopp_uploadedfile_20250820.pdf.pdf" at bounding box center [332, 597] width 176 height 10
click at [372, 655] on div "I9_ID_Collect__Theresa_Bopp_uploadedfile_20250820.pdf.pdf" at bounding box center [332, 660] width 176 height 10
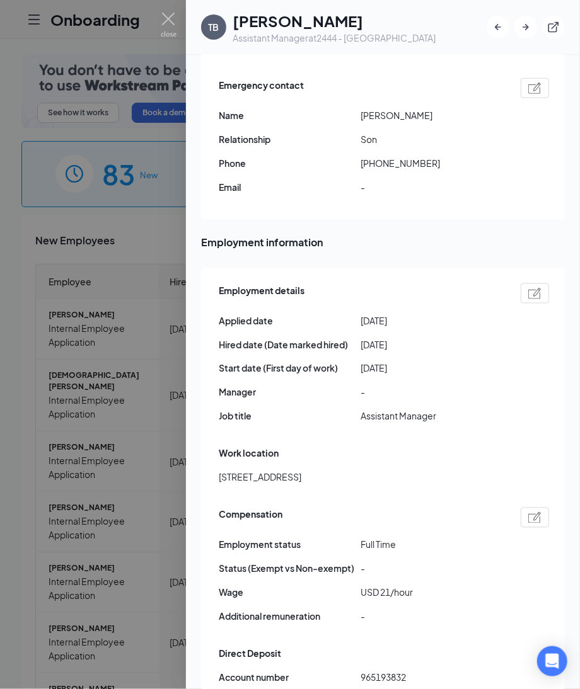
scroll to position [0, 0]
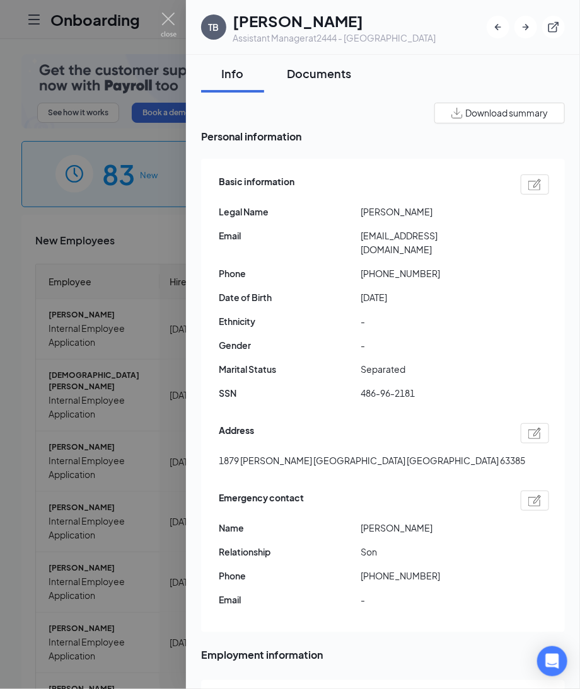
click at [320, 72] on div "Documents" at bounding box center [319, 74] width 64 height 16
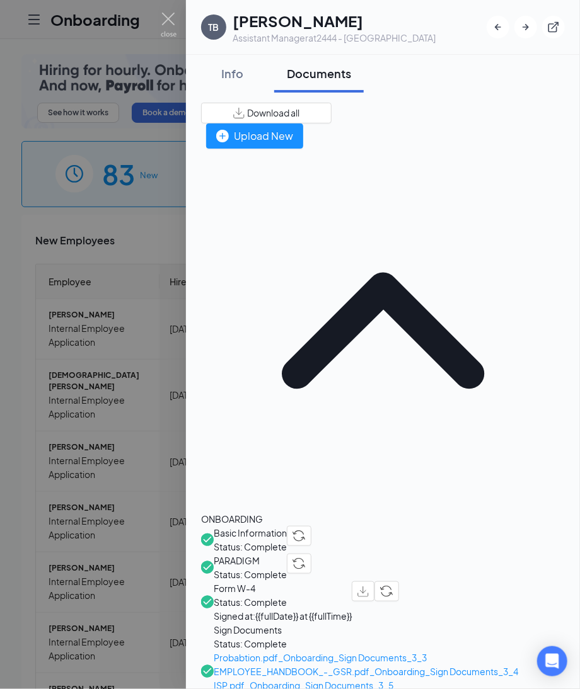
drag, startPoint x: 312, startPoint y: 522, endPoint x: 314, endPoint y: 511, distance: 11.6
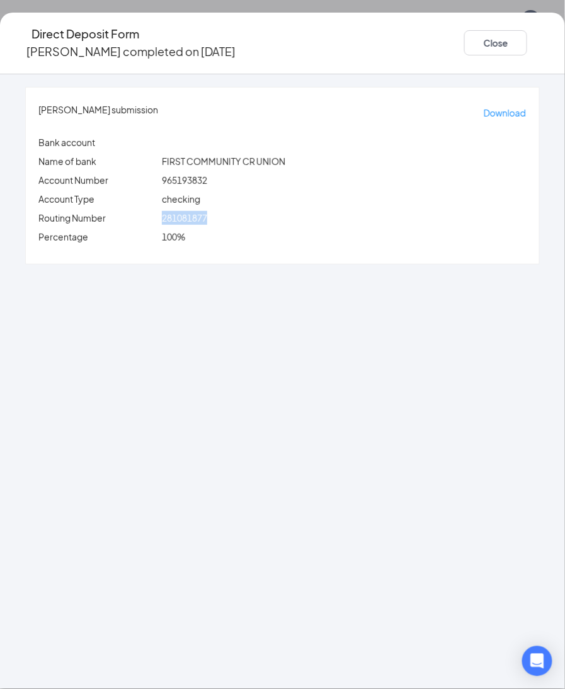
drag, startPoint x: 199, startPoint y: 200, endPoint x: 285, endPoint y: 205, distance: 86.5
click at [283, 211] on div "281081877" at bounding box center [344, 218] width 370 height 14
copy span "281081877"
drag, startPoint x: 192, startPoint y: 166, endPoint x: 255, endPoint y: 170, distance: 63.1
click at [255, 173] on div "965193832" at bounding box center [344, 180] width 370 height 14
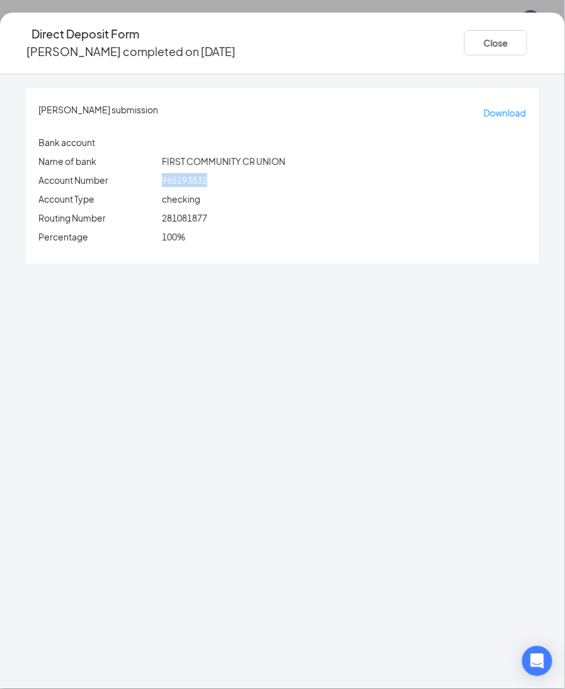
copy span "965193832"
click at [464, 47] on button "Close" at bounding box center [495, 42] width 63 height 25
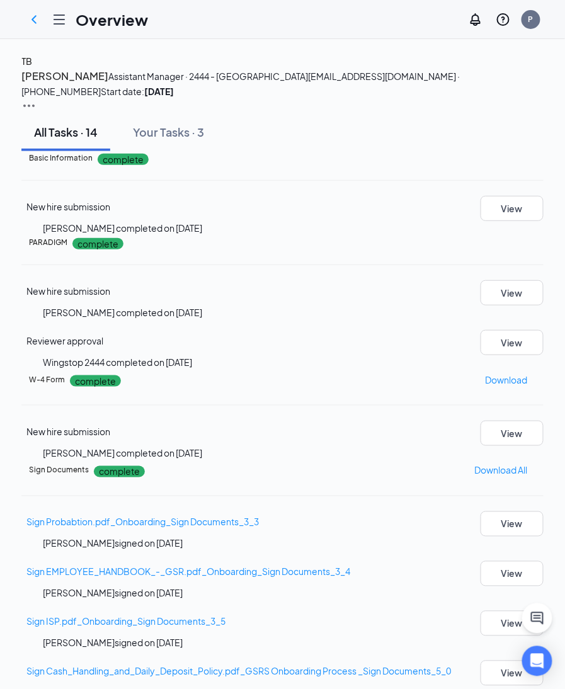
click at [32, 68] on div "TB" at bounding box center [26, 61] width 11 height 14
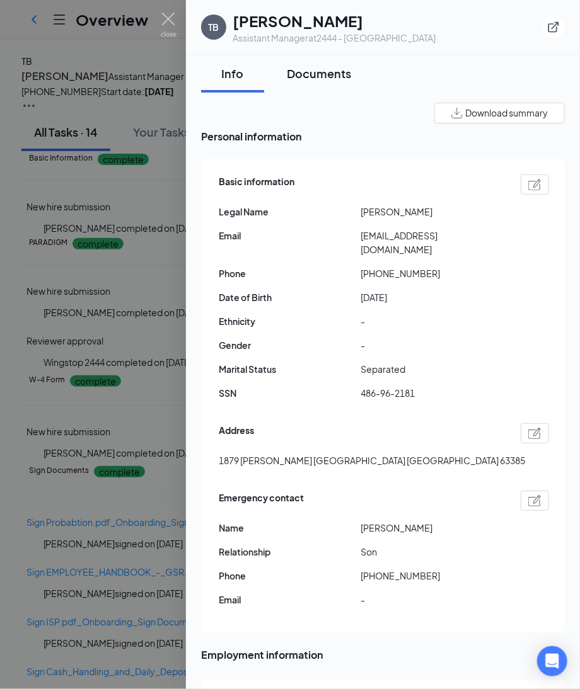
click at [320, 78] on div "Documents" at bounding box center [319, 74] width 64 height 16
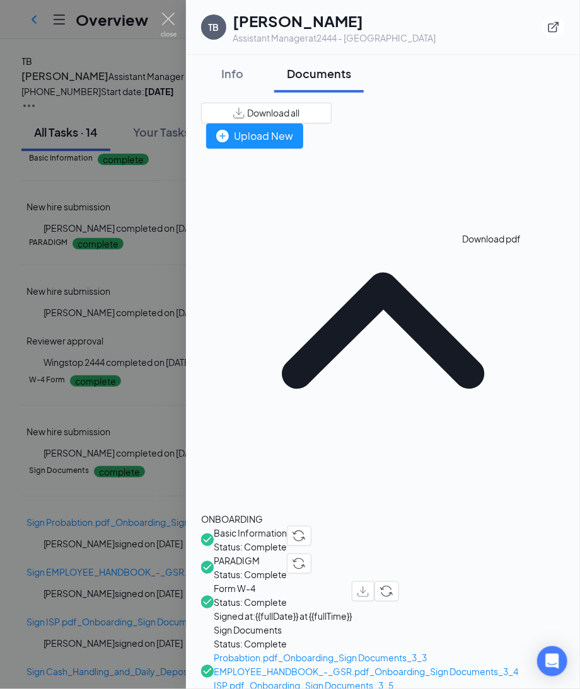
click at [369, 587] on img "button" at bounding box center [362, 592] width 11 height 11
click at [238, 72] on div "Info" at bounding box center [233, 74] width 38 height 16
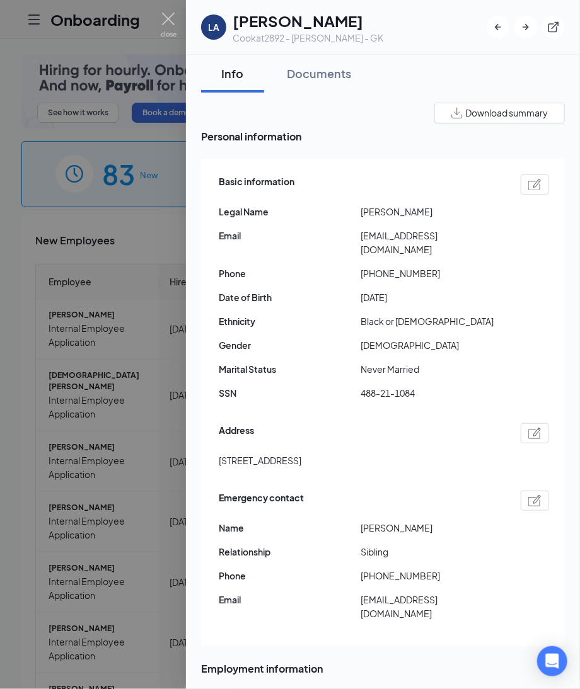
click at [521, 182] on div at bounding box center [535, 185] width 28 height 20
type input "[PHONE_NUMBER]"
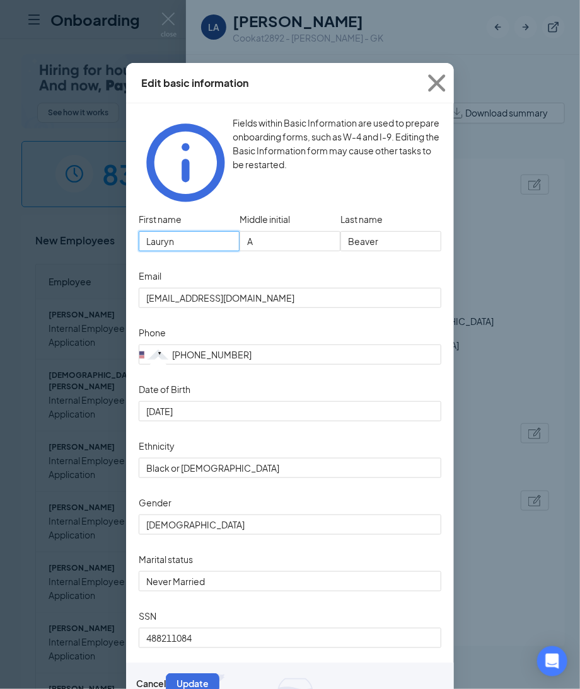
drag, startPoint x: 199, startPoint y: 226, endPoint x: 172, endPoint y: 208, distance: 32.7
click at [172, 231] on input "Lauryn" at bounding box center [189, 241] width 101 height 20
drag, startPoint x: 188, startPoint y: 212, endPoint x: 42, endPoint y: 212, distance: 145.6
click at [42, 212] on div "Edit basic information Fields within Basic Information are used to prepare onbo…" at bounding box center [290, 344] width 580 height 689
click at [417, 231] on input "Beaver" at bounding box center [390, 241] width 101 height 20
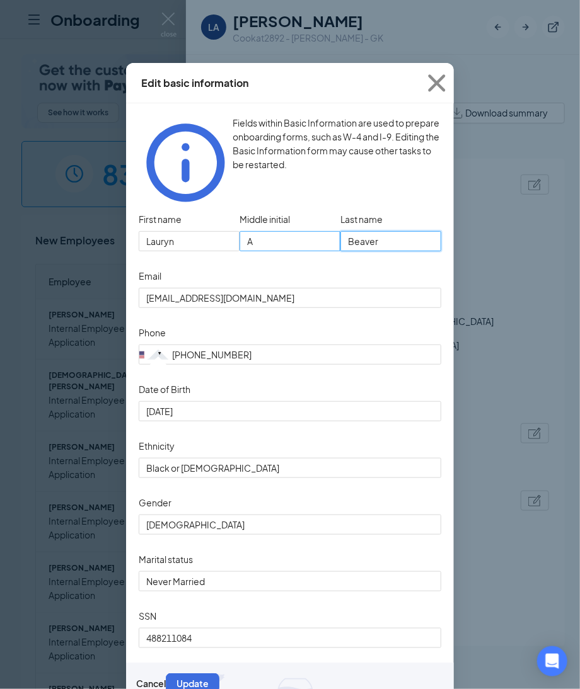
drag, startPoint x: 417, startPoint y: 217, endPoint x: 251, endPoint y: 223, distance: 165.9
click at [252, 223] on div "First name [PERSON_NAME] Middle initial A Last name [PERSON_NAME]" at bounding box center [290, 238] width 303 height 57
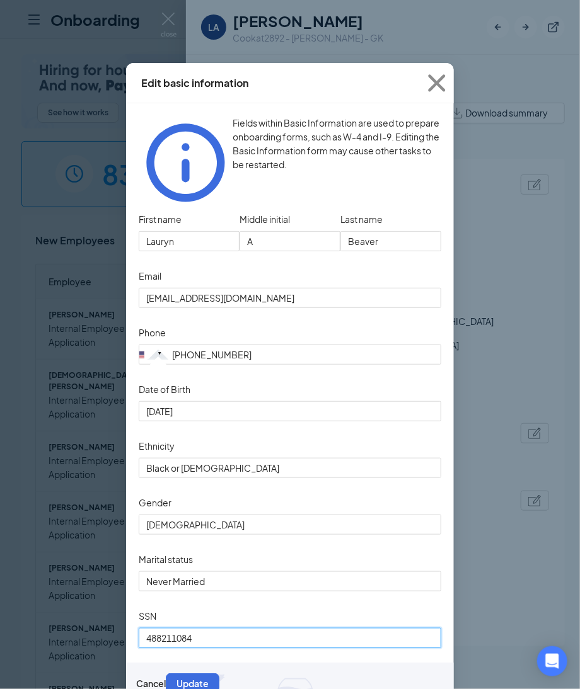
click at [248, 642] on input "488211084" at bounding box center [290, 638] width 303 height 20
drag, startPoint x: 248, startPoint y: 642, endPoint x: 93, endPoint y: 640, distance: 154.4
click at [93, 640] on div "Edit basic information Fields within Basic Information are used to prepare onbo…" at bounding box center [290, 344] width 580 height 689
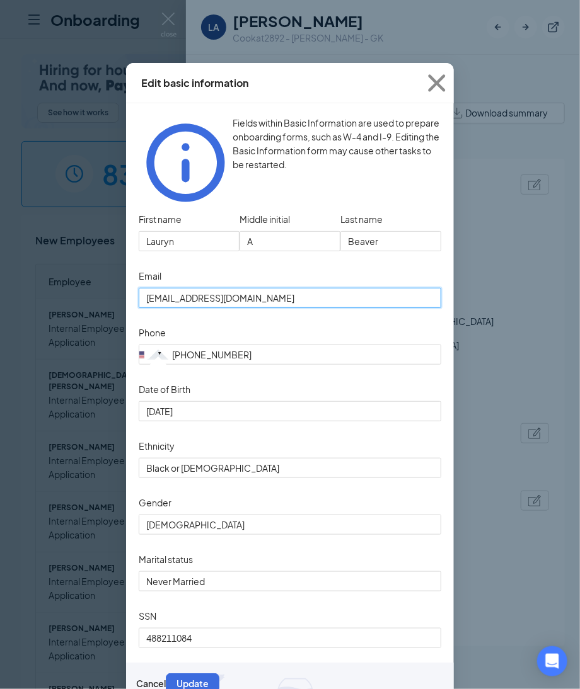
click at [297, 288] on input "[EMAIL_ADDRESS][DOMAIN_NAME]" at bounding box center [290, 298] width 303 height 20
drag, startPoint x: 297, startPoint y: 279, endPoint x: 114, endPoint y: 274, distance: 183.5
click at [114, 274] on div "Edit basic information Fields within Basic Information are used to prepare onbo…" at bounding box center [290, 344] width 580 height 689
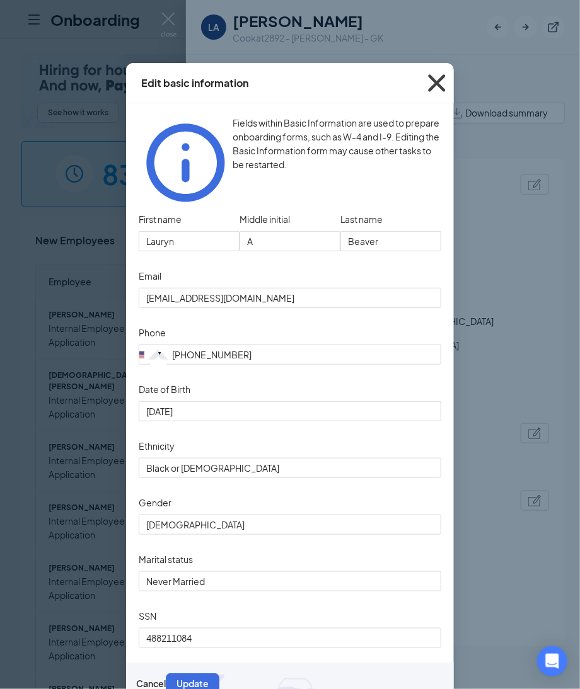
drag, startPoint x: 436, startPoint y: 86, endPoint x: 449, endPoint y: 129, distance: 44.1
click at [436, 86] on icon "Cross" at bounding box center [437, 83] width 34 height 34
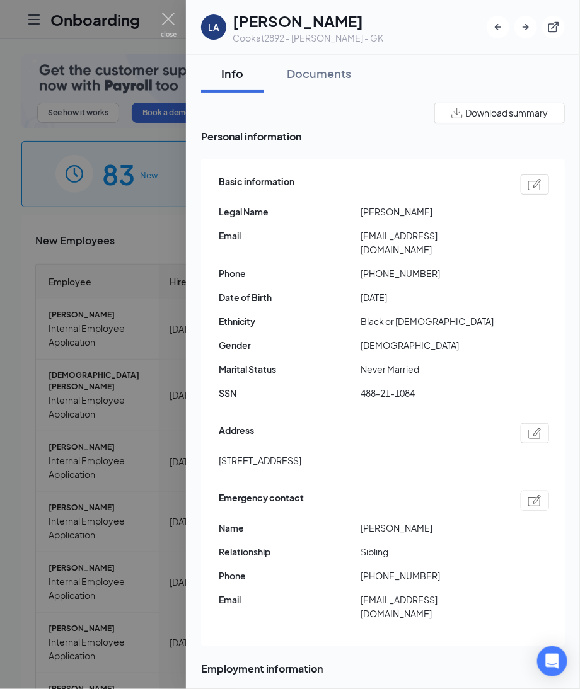
click at [528, 424] on div at bounding box center [535, 434] width 28 height 20
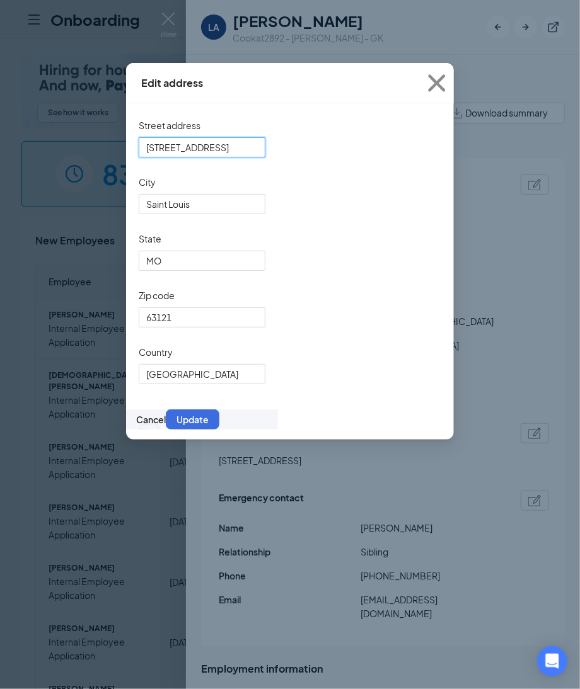
drag, startPoint x: 248, startPoint y: 151, endPoint x: -203, endPoint y: 137, distance: 451.5
click at [0, 137] on html "Onboarding P See how it works Book a demo 83 New 1154 In progress 18684 Complet…" at bounding box center [290, 344] width 580 height 689
click at [444, 85] on icon "Cross" at bounding box center [437, 83] width 34 height 34
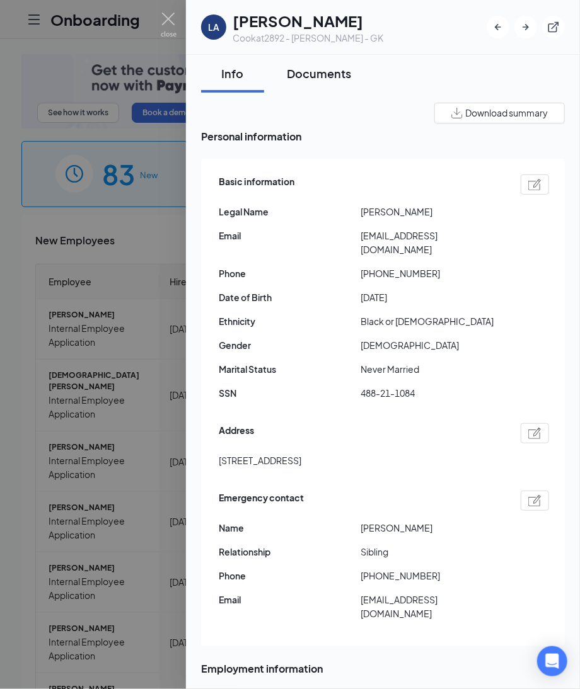
click at [312, 71] on div "Documents" at bounding box center [319, 74] width 64 height 16
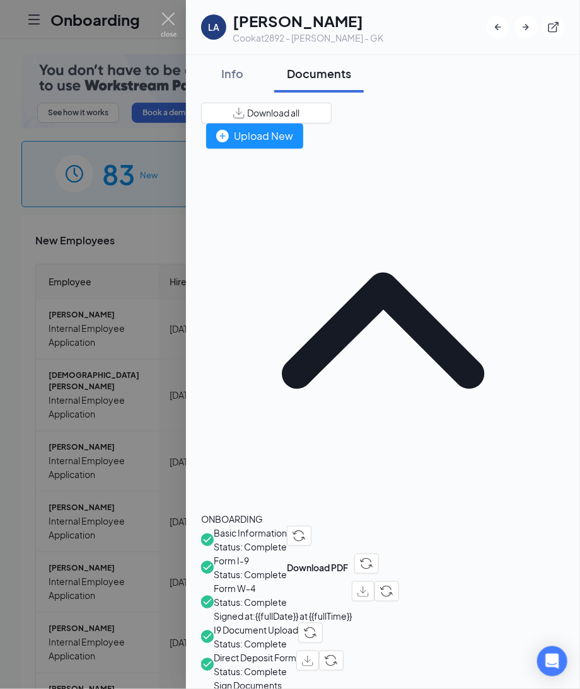
click at [291, 651] on span "Direct Deposit Form" at bounding box center [255, 658] width 83 height 14
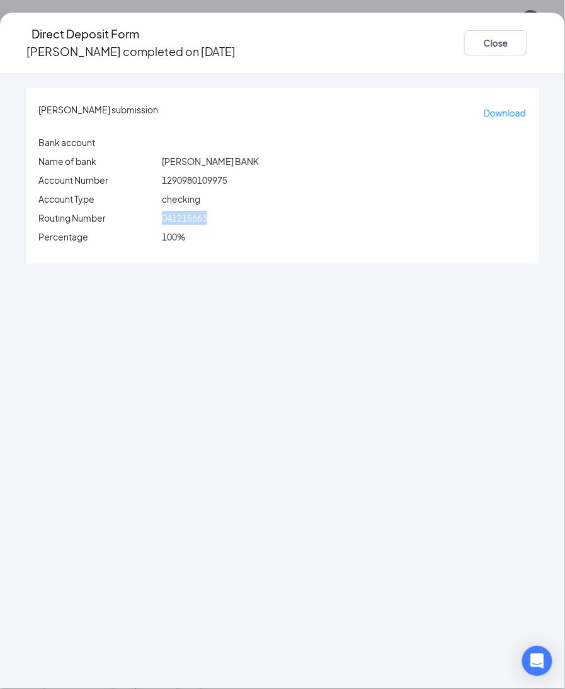
drag, startPoint x: 193, startPoint y: 205, endPoint x: 257, endPoint y: 197, distance: 63.6
click at [257, 197] on div "Lauryn A Beaver's submission Download Bank account Name of bank SUTTON BANK Acc…" at bounding box center [283, 176] width 514 height 176
copy span "041215663"
click at [89, 372] on div "Lauryn A Beaver's submission Download Bank account Name of bank SUTTON BANK Acc…" at bounding box center [282, 381] width 565 height 615
drag, startPoint x: 195, startPoint y: 166, endPoint x: 288, endPoint y: 167, distance: 92.6
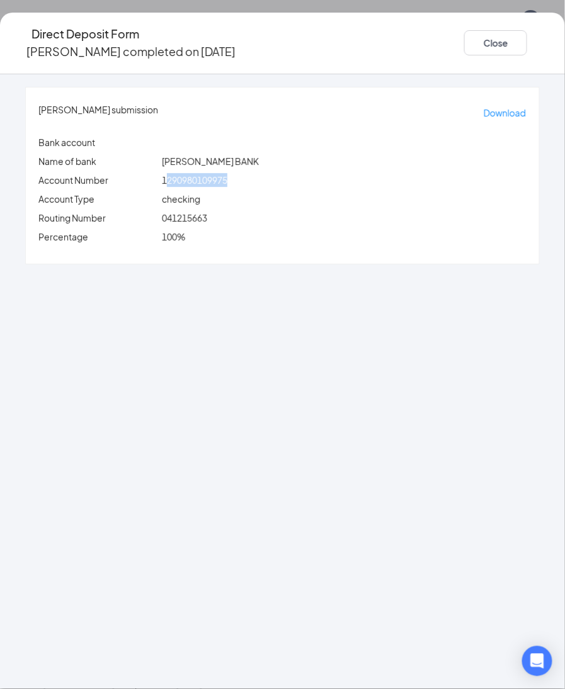
click at [288, 173] on div "1290980109975" at bounding box center [344, 180] width 370 height 14
drag, startPoint x: 187, startPoint y: 166, endPoint x: 321, endPoint y: 171, distance: 134.3
click at [321, 173] on div "Account Number 1290980109975" at bounding box center [282, 180] width 493 height 14
copy div "1290980109975"
drag, startPoint x: 229, startPoint y: 289, endPoint x: 229, endPoint y: 265, distance: 23.3
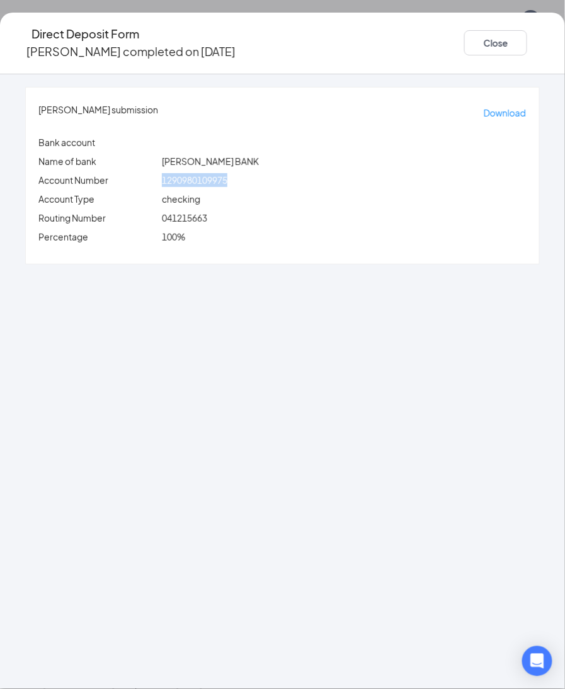
click at [229, 289] on div "Lauryn A Beaver's submission Download Bank account Name of bank SUTTON BANK Acc…" at bounding box center [282, 381] width 565 height 615
drag, startPoint x: 192, startPoint y: 168, endPoint x: 297, endPoint y: 164, distance: 105.3
click at [297, 173] on div "1290980109975" at bounding box center [344, 180] width 370 height 14
copy span "1290980109975"
click at [464, 42] on button "Close" at bounding box center [495, 42] width 63 height 25
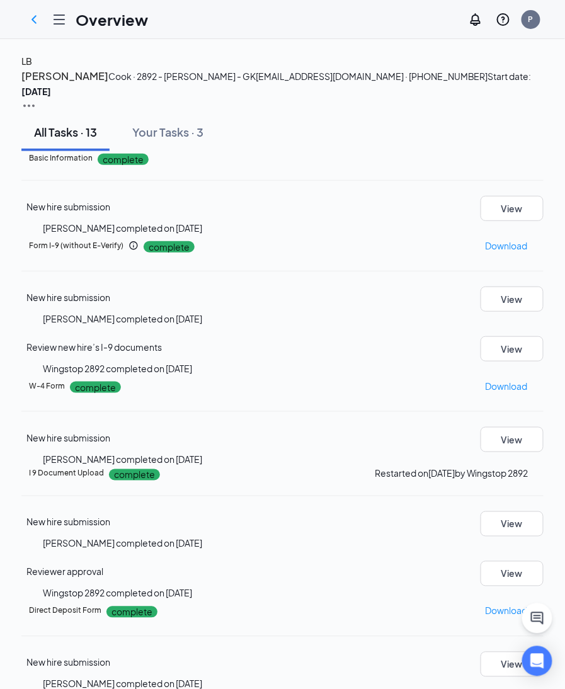
click at [32, 68] on h4 "LB" at bounding box center [26, 61] width 11 height 14
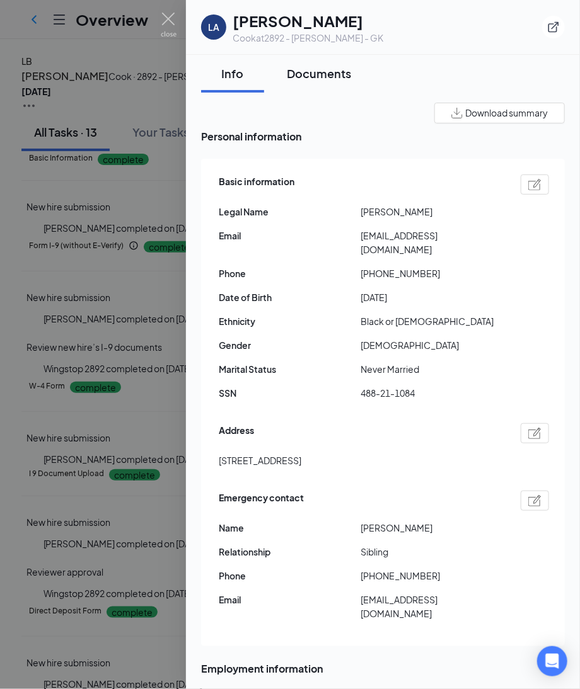
click at [320, 67] on div "Documents" at bounding box center [319, 74] width 64 height 16
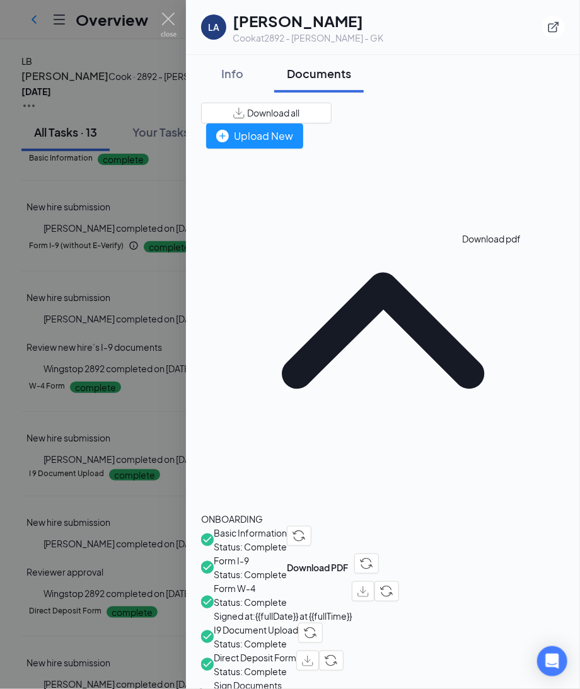
click at [369, 587] on img "button" at bounding box center [362, 592] width 11 height 11
click at [234, 71] on div "Info" at bounding box center [233, 74] width 38 height 16
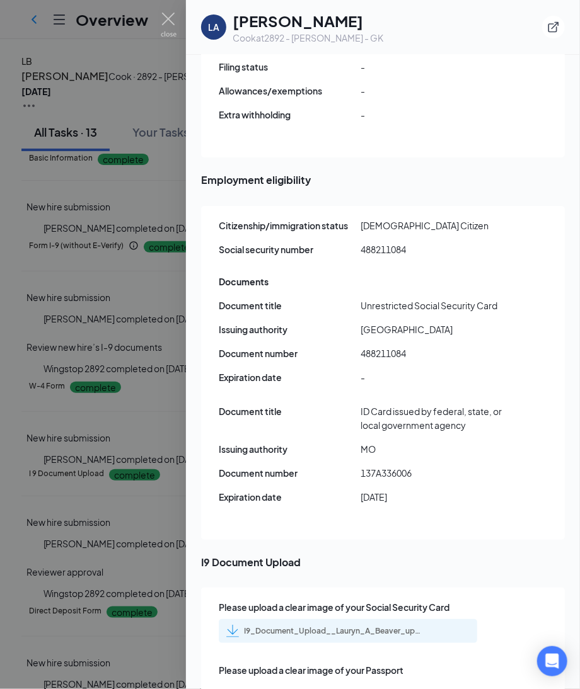
scroll to position [1701, 0]
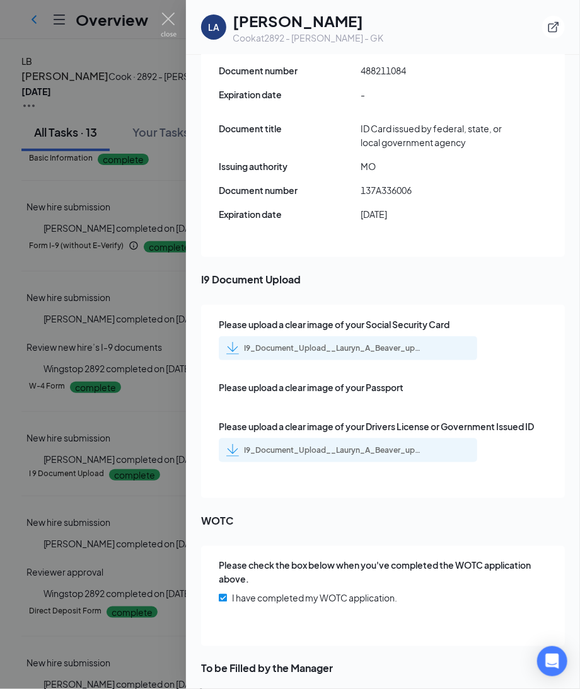
click at [396, 337] on div "I9_Document_Upload__Lauryn_A_Beaver_uploadedfile_20250815.pdf.pdf" at bounding box center [348, 349] width 258 height 24
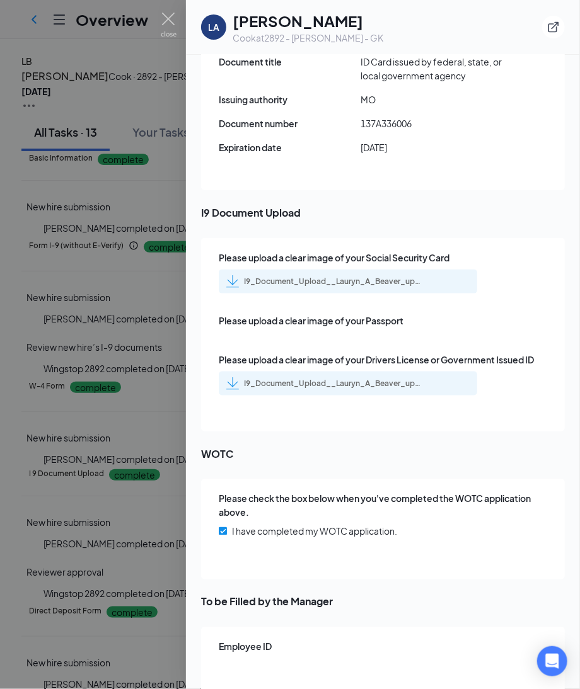
click at [381, 277] on div "I9_Document_Upload__Lauryn_A_Beaver_uploadedfile_20250815.pdf.pdf" at bounding box center [332, 282] width 176 height 10
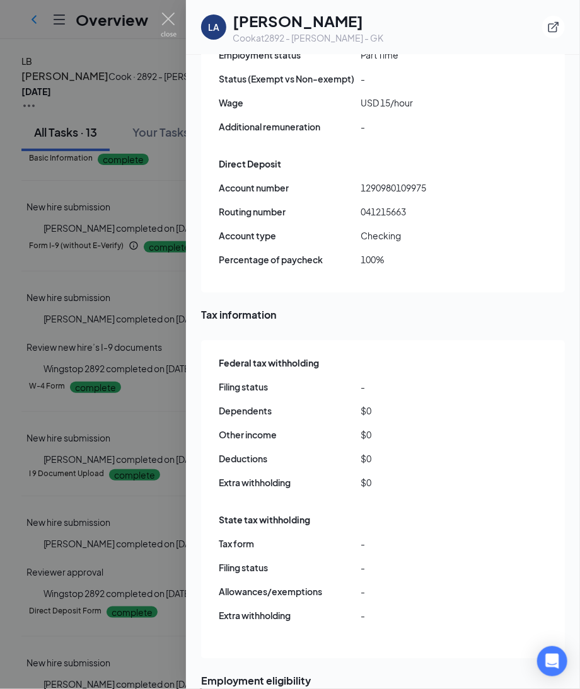
scroll to position [822, 0]
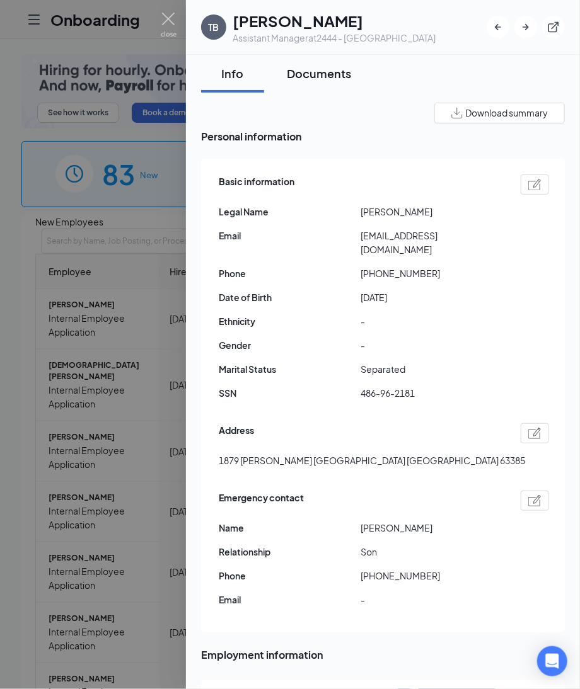
click at [305, 69] on div "Documents" at bounding box center [319, 74] width 64 height 16
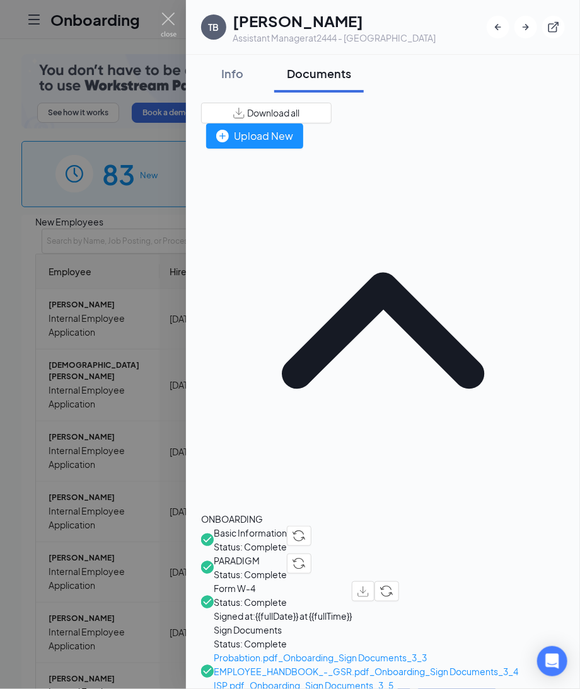
click at [299, 113] on div "Download all" at bounding box center [266, 113] width 66 height 13
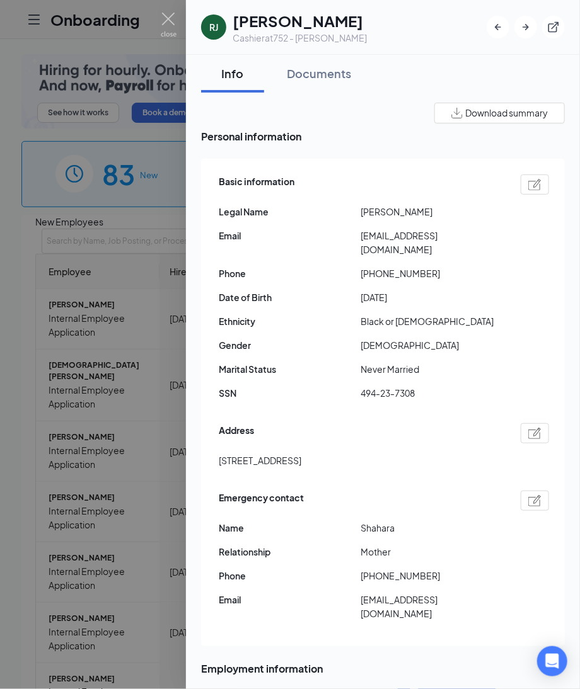
click at [528, 189] on img at bounding box center [534, 184] width 13 height 11
type input "[PHONE_NUMBER]"
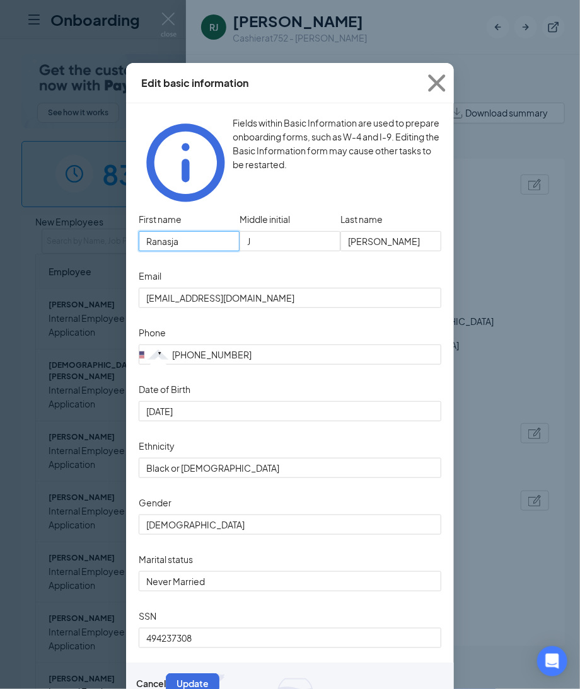
drag, startPoint x: 202, startPoint y: 212, endPoint x: -18, endPoint y: 212, distance: 220.0
click at [0, 212] on html "Onboarding P See how it works Book a demo 83 New 1154 In progress 18684 Complet…" at bounding box center [290, 344] width 580 height 689
click at [417, 231] on input "Mason" at bounding box center [390, 241] width 101 height 20
drag, startPoint x: 411, startPoint y: 216, endPoint x: 254, endPoint y: 210, distance: 157.0
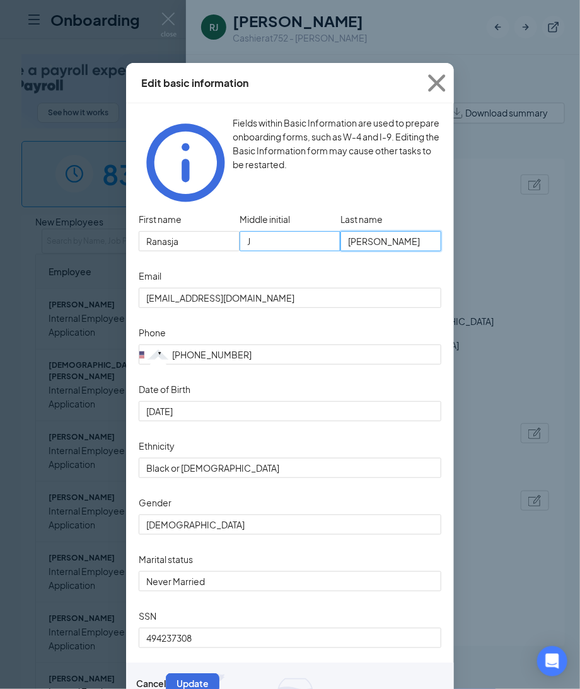
click at [254, 210] on div "First name Ranasja Middle initial J Last name Mason" at bounding box center [290, 238] width 303 height 57
click at [204, 656] on form "First name Ranasja Middle initial J Last name Mason Email ranasja2005@icloud.co…" at bounding box center [290, 451] width 303 height 482
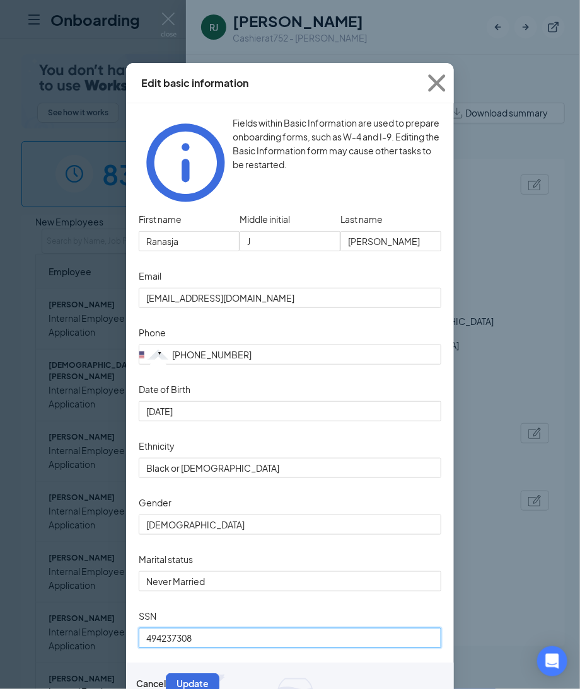
click at [207, 644] on input "494237308" at bounding box center [290, 638] width 303 height 20
click at [0, 631] on html "Onboarding P See how it works Book a demo 83 New 1154 In progress 18684 Complet…" at bounding box center [290, 344] width 580 height 689
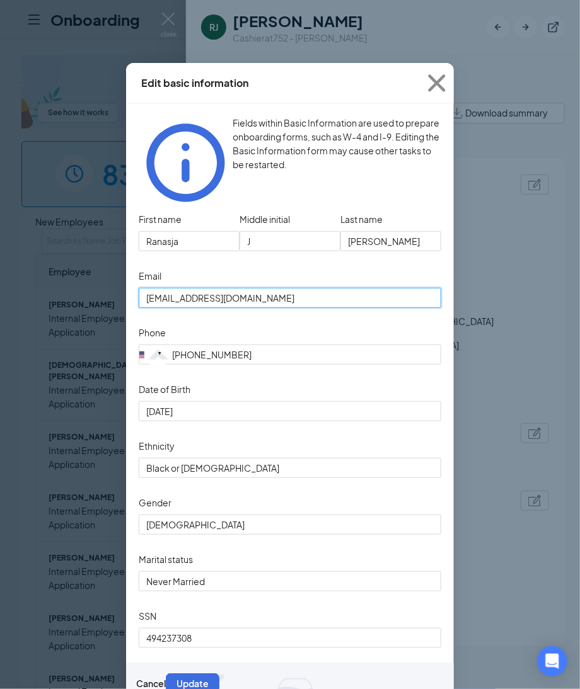
click at [262, 288] on input "ranasja2005@icloud.com" at bounding box center [290, 298] width 303 height 20
drag, startPoint x: 262, startPoint y: 277, endPoint x: 23, endPoint y: 270, distance: 239.0
click at [23, 270] on div "Edit basic information Fields within Basic Information are used to prepare onbo…" at bounding box center [290, 344] width 580 height 689
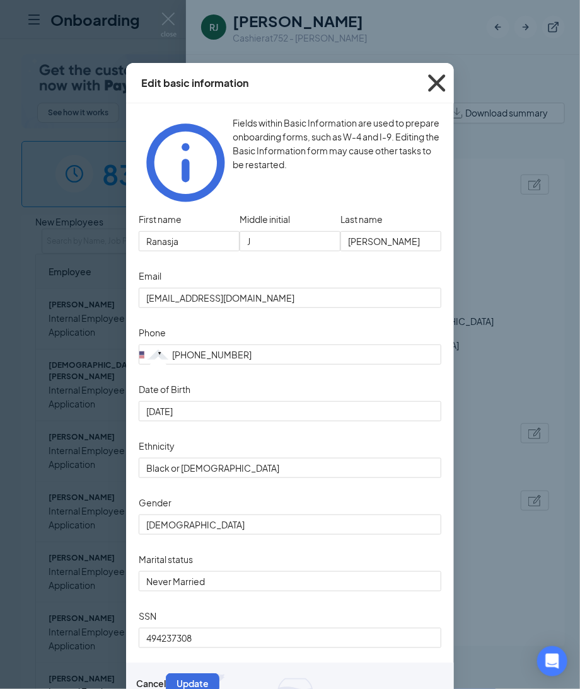
click at [425, 77] on icon "Cross" at bounding box center [437, 83] width 34 height 34
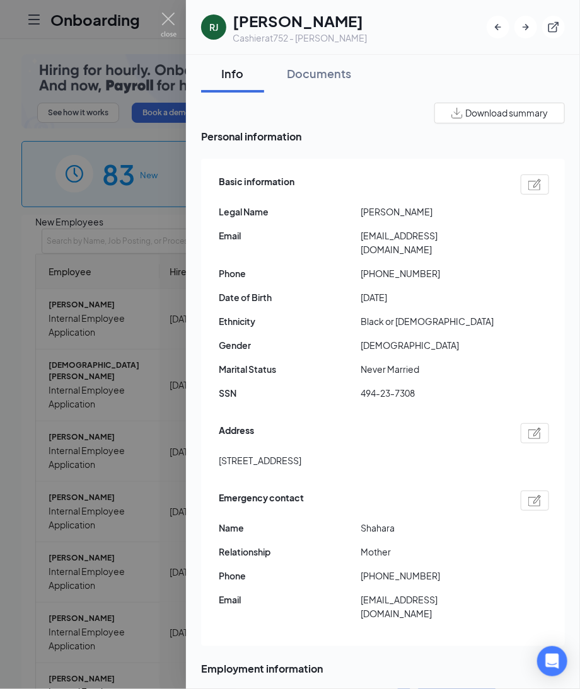
click at [528, 428] on img at bounding box center [534, 433] width 13 height 11
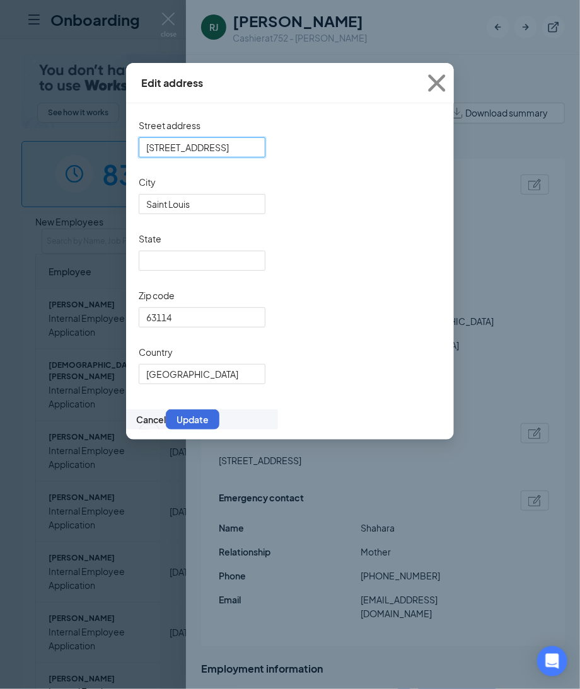
drag, startPoint x: 265, startPoint y: 149, endPoint x: -111, endPoint y: 148, distance: 376.3
click at [0, 148] on html "Onboarding P See how it works Book a demo 83 New 1154 In progress 18684 Complet…" at bounding box center [290, 344] width 580 height 689
click at [439, 76] on icon "Cross" at bounding box center [437, 83] width 34 height 34
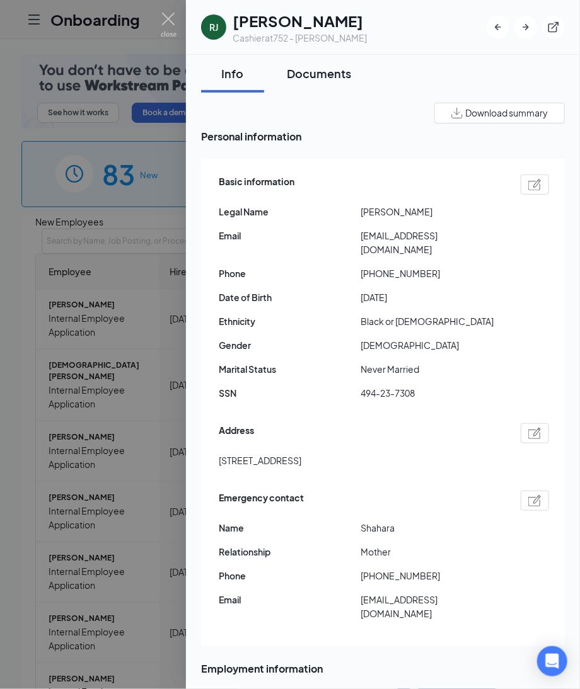
click at [301, 76] on div "Documents" at bounding box center [319, 74] width 64 height 16
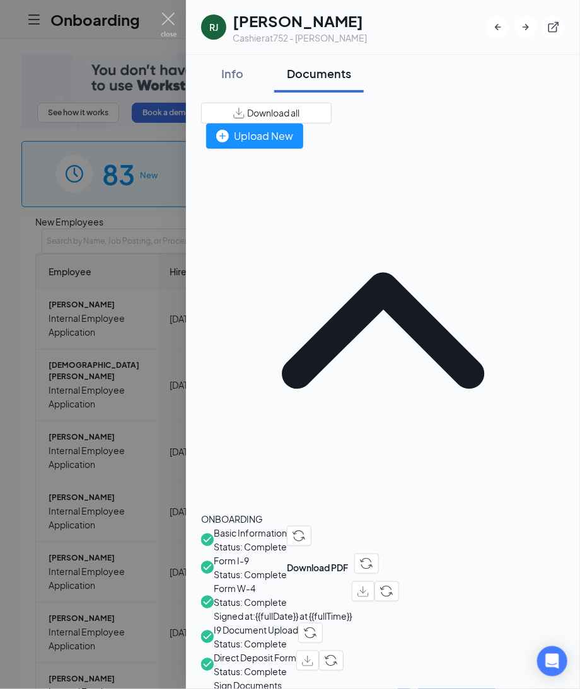
click at [296, 651] on span "Direct Deposit Form" at bounding box center [255, 658] width 83 height 14
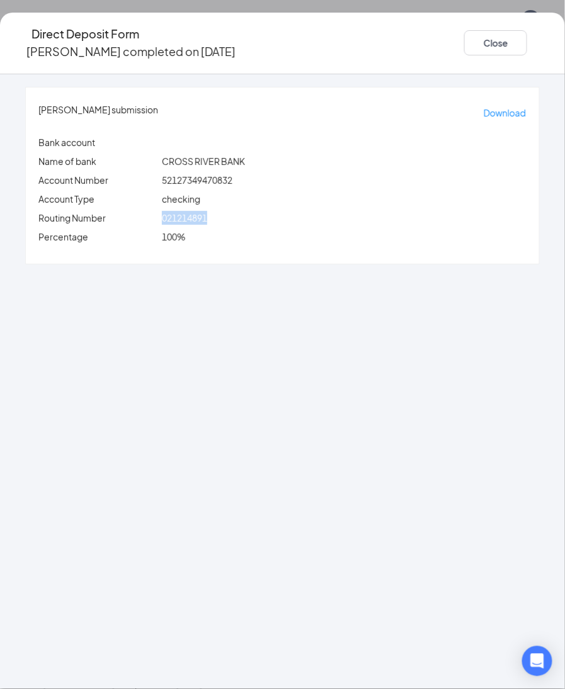
drag, startPoint x: 192, startPoint y: 204, endPoint x: 256, endPoint y: 202, distance: 64.3
click at [256, 211] on div "021214891" at bounding box center [344, 218] width 370 height 14
copy span "021214891"
drag, startPoint x: 190, startPoint y: 166, endPoint x: 303, endPoint y: 162, distance: 112.9
click at [303, 173] on div "52127349470832" at bounding box center [344, 180] width 370 height 14
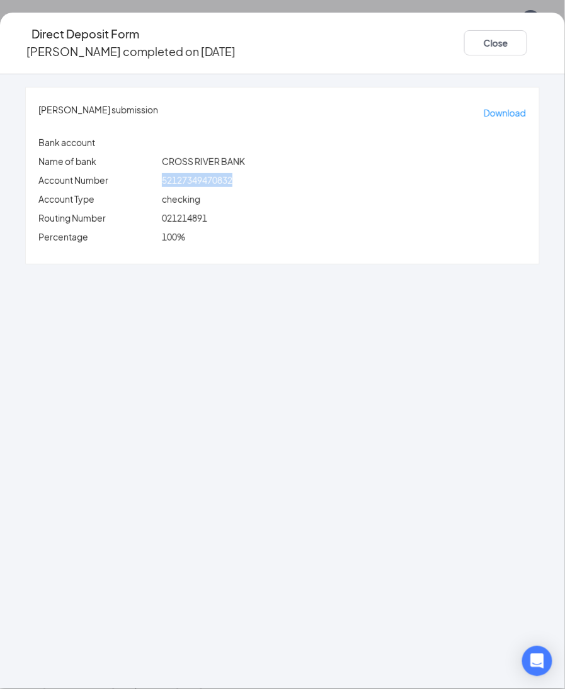
copy span "52127349470832"
click at [464, 45] on button "Close" at bounding box center [495, 42] width 63 height 25
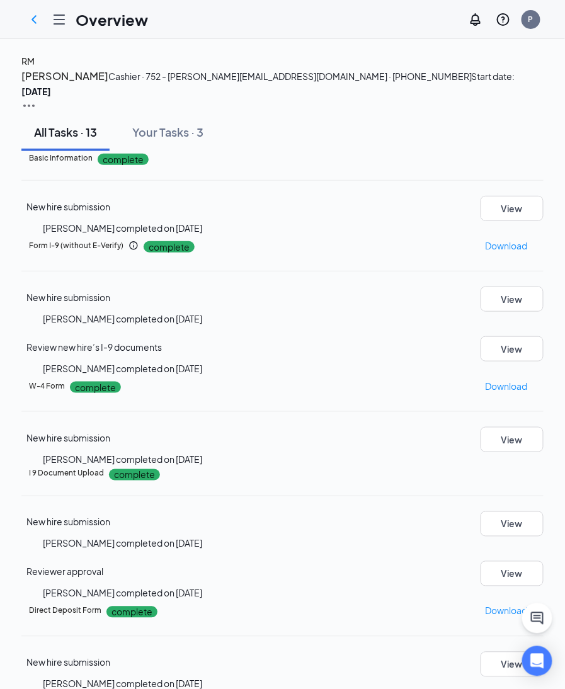
click at [35, 68] on h4 "RM" at bounding box center [27, 61] width 13 height 14
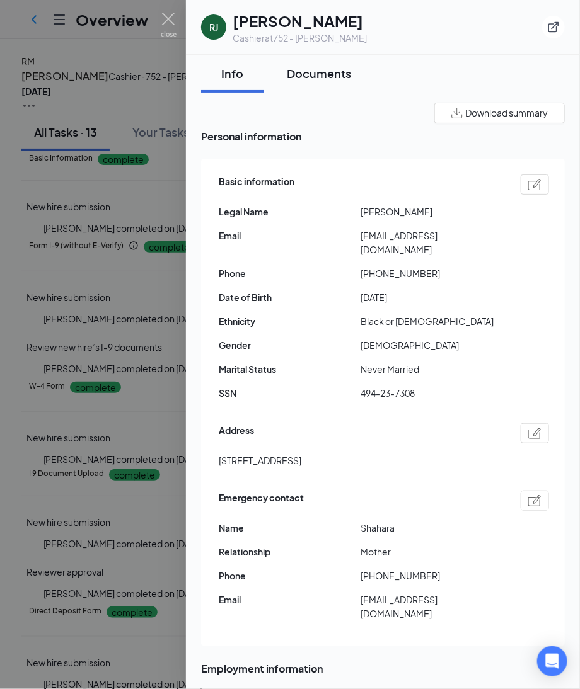
click at [327, 71] on div "Documents" at bounding box center [319, 74] width 64 height 16
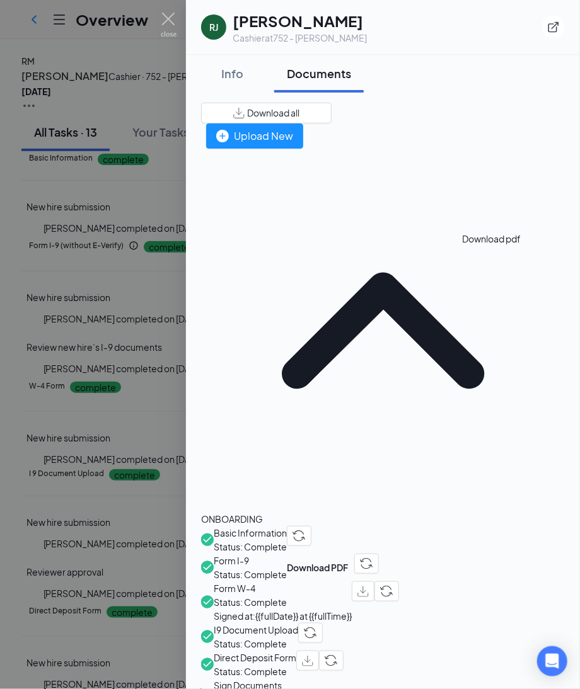
click at [374, 582] on button "button" at bounding box center [363, 592] width 23 height 20
click at [233, 74] on div "Info" at bounding box center [233, 74] width 38 height 16
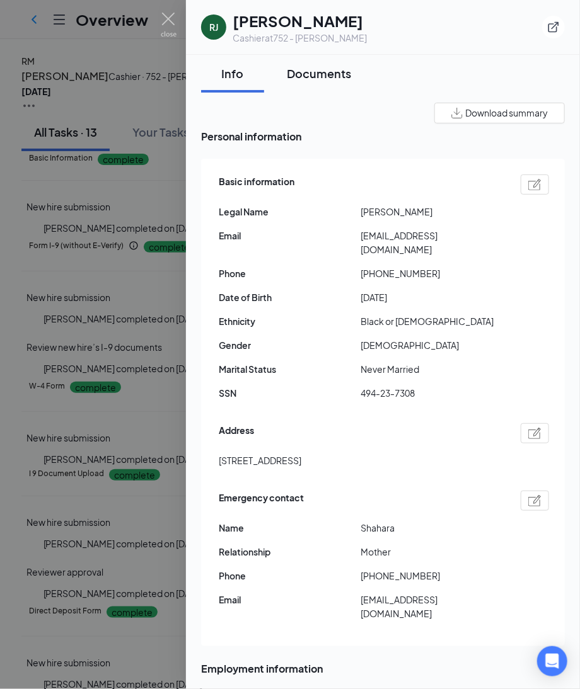
click at [339, 77] on div "Documents" at bounding box center [319, 74] width 64 height 16
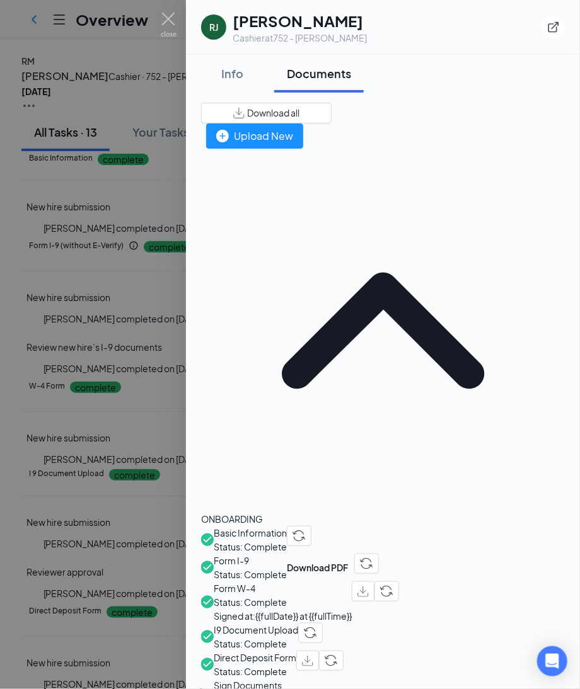
click at [273, 623] on span "I9 Document Upload" at bounding box center [256, 630] width 84 height 14
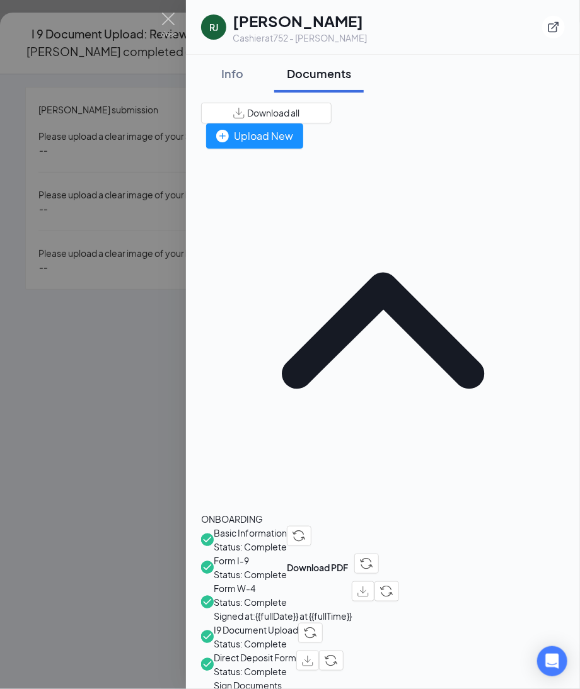
click at [167, 183] on div at bounding box center [290, 344] width 580 height 689
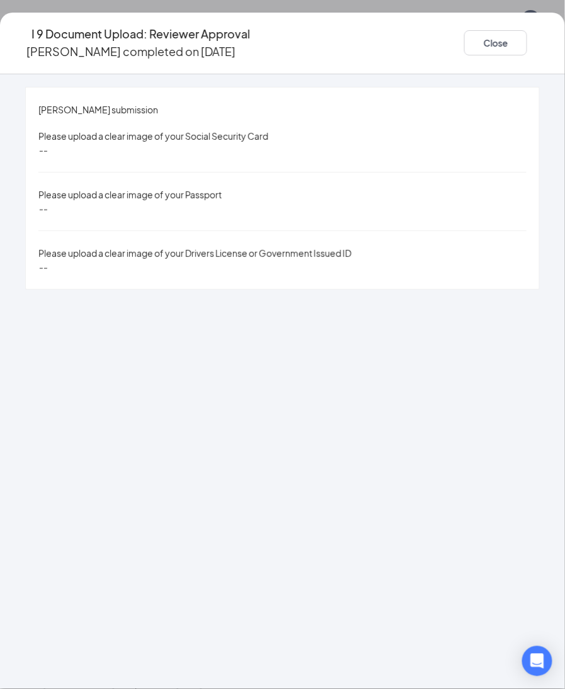
click at [464, 25] on div "Close" at bounding box center [502, 43] width 76 height 36
click at [464, 41] on button "Close" at bounding box center [495, 42] width 63 height 25
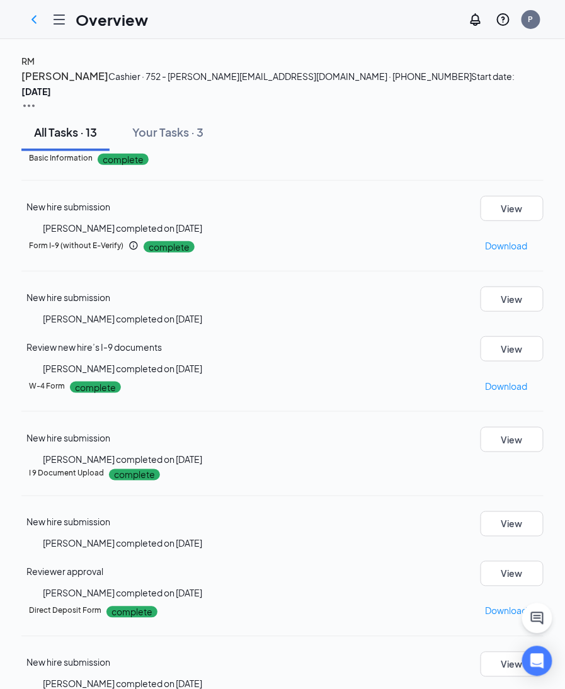
click at [35, 68] on div "RM" at bounding box center [27, 61] width 13 height 14
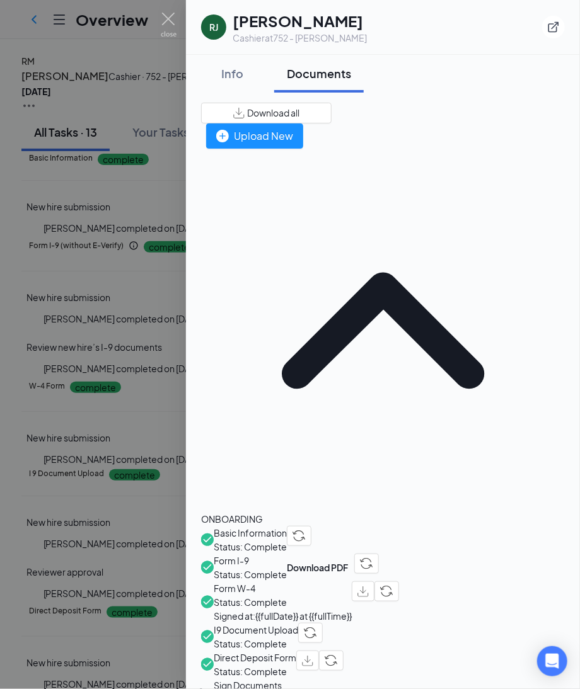
click at [296, 651] on span "Direct Deposit Form" at bounding box center [255, 658] width 83 height 14
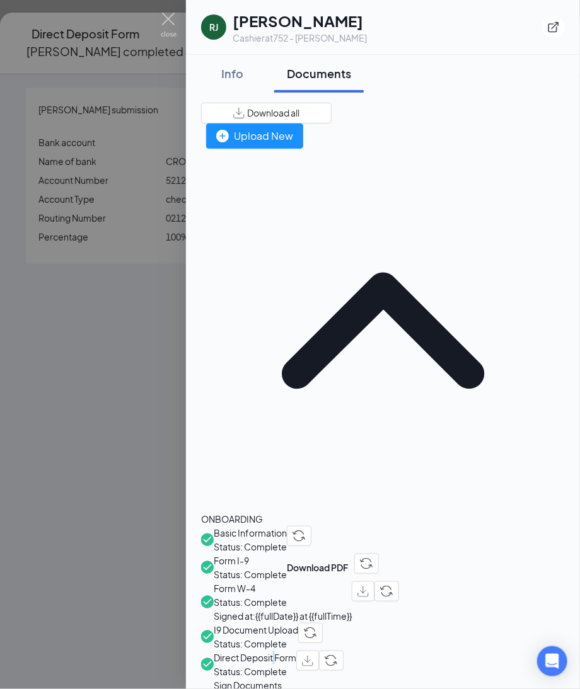
click at [58, 274] on div at bounding box center [290, 344] width 580 height 689
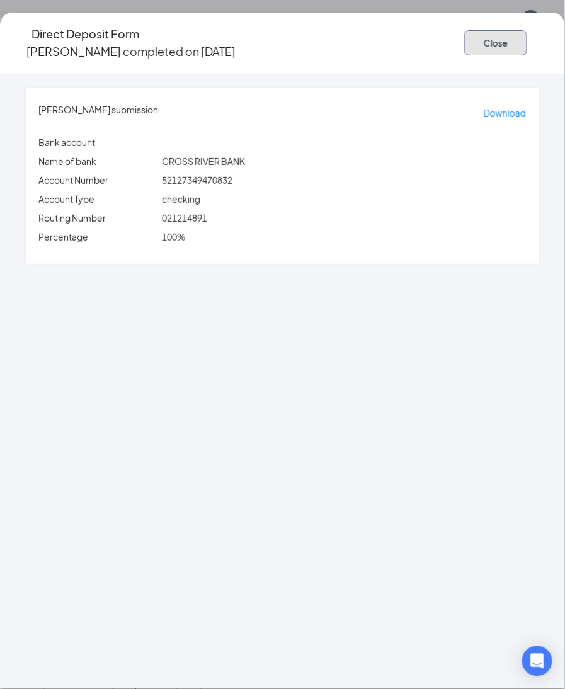
click at [464, 43] on button "Close" at bounding box center [495, 42] width 63 height 25
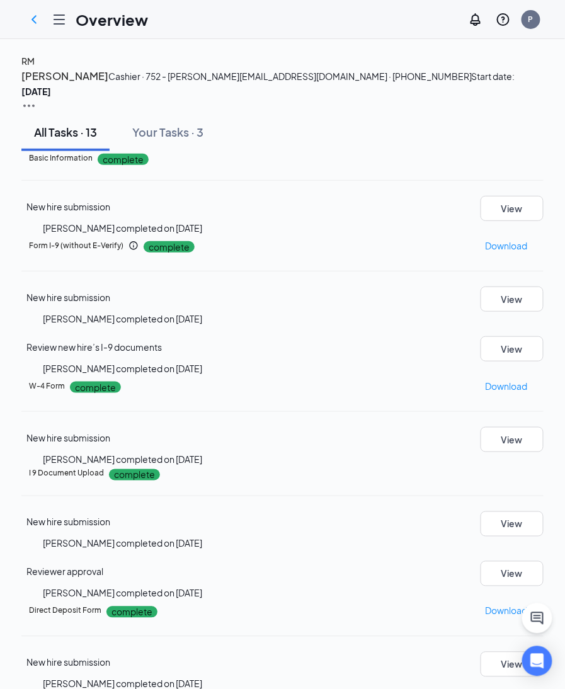
click at [35, 68] on div "RM" at bounding box center [27, 61] width 13 height 14
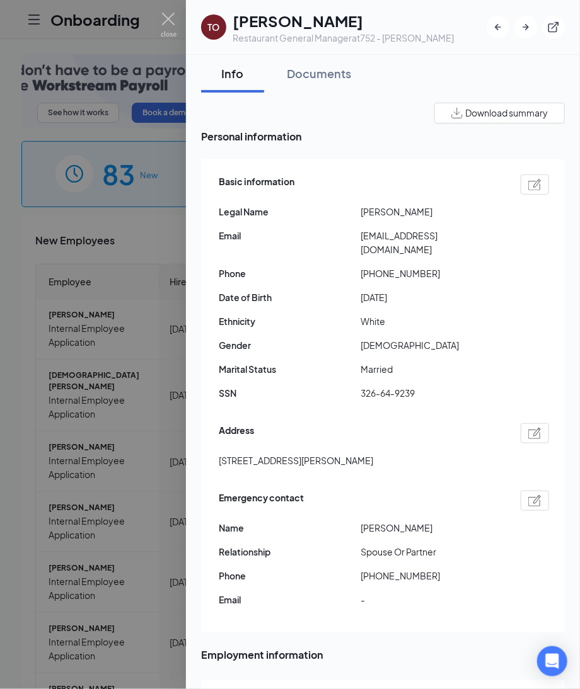
click at [528, 189] on img at bounding box center [534, 184] width 13 height 11
type input "[DATE]"
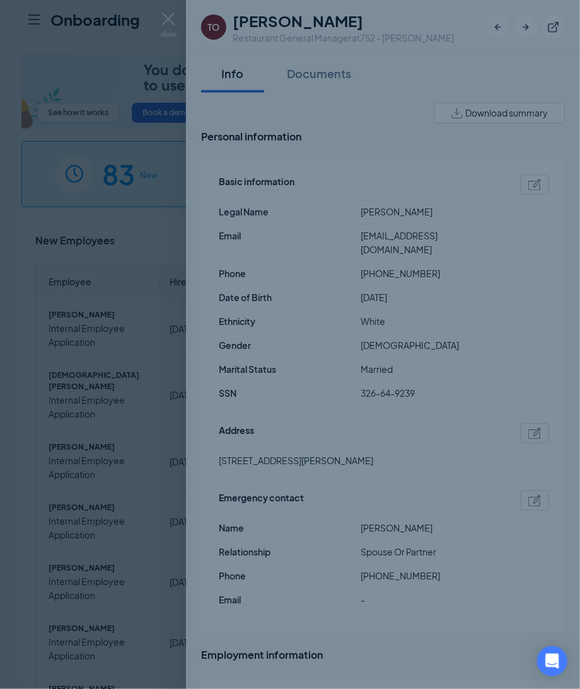
type input "[PHONE_NUMBER]"
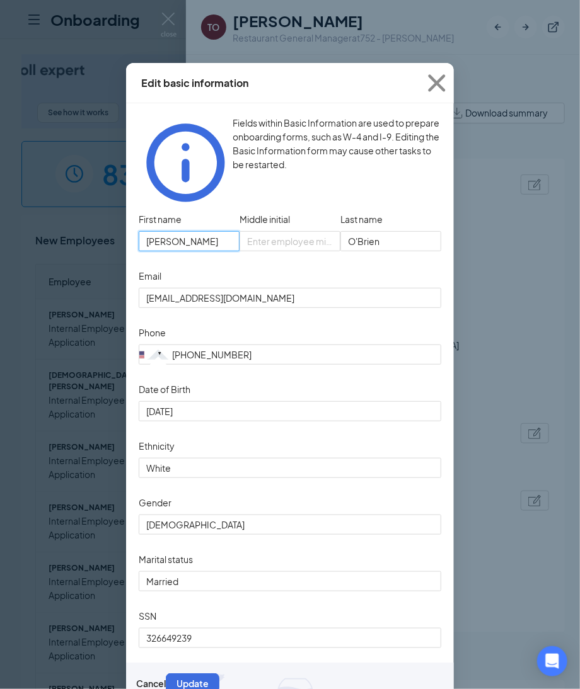
drag, startPoint x: 210, startPoint y: 217, endPoint x: -122, endPoint y: 212, distance: 332.2
click at [0, 212] on html "Onboarding P See how it works Book a demo 83 New 1154 In progress 18684 Complet…" at bounding box center [290, 344] width 580 height 689
drag, startPoint x: 412, startPoint y: 216, endPoint x: 274, endPoint y: 209, distance: 138.2
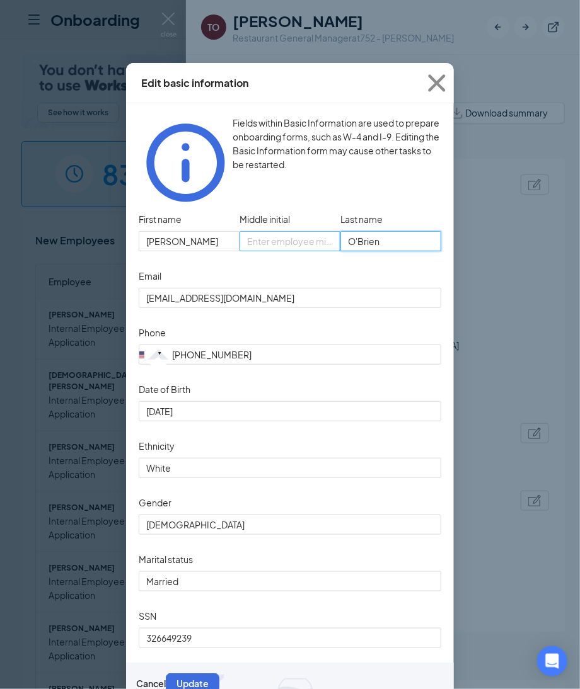
click at [274, 210] on div "First name [PERSON_NAME] initial Last name [PERSON_NAME]" at bounding box center [290, 238] width 303 height 57
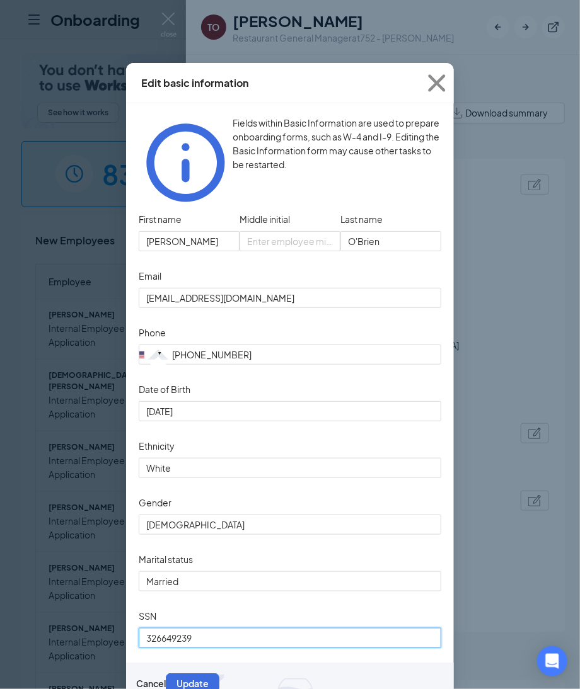
click at [235, 649] on input "326649239" at bounding box center [290, 638] width 303 height 20
drag, startPoint x: 207, startPoint y: 650, endPoint x: 33, endPoint y: 650, distance: 173.3
click at [33, 650] on div "Edit basic information Fields within Basic Information are used to prepare onbo…" at bounding box center [290, 344] width 580 height 689
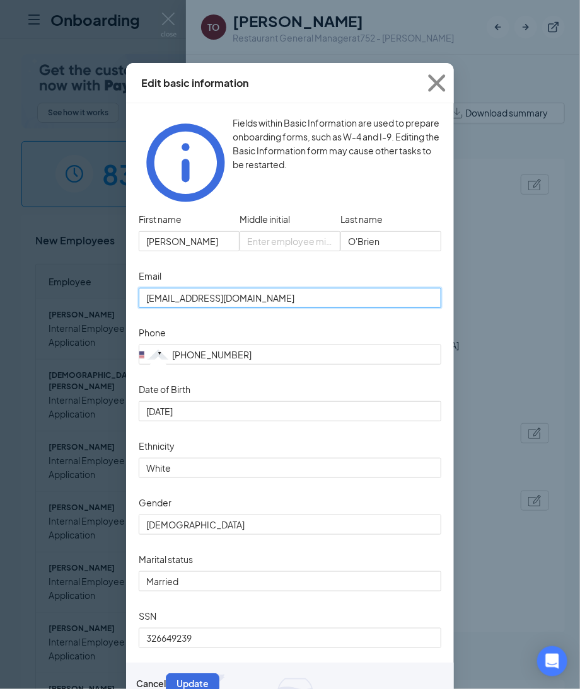
click at [275, 288] on input "[EMAIL_ADDRESS][DOMAIN_NAME]" at bounding box center [290, 298] width 303 height 20
drag, startPoint x: 265, startPoint y: 272, endPoint x: -226, endPoint y: 283, distance: 491.7
click at [0, 283] on html "Onboarding P See how it works Book a demo 83 New 1154 In progress 18684 Complet…" at bounding box center [290, 344] width 580 height 689
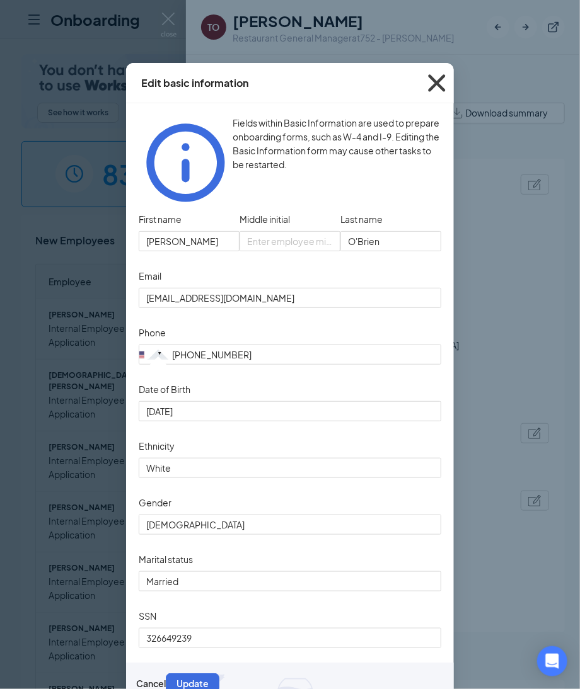
click at [434, 77] on icon "Cross" at bounding box center [437, 83] width 34 height 34
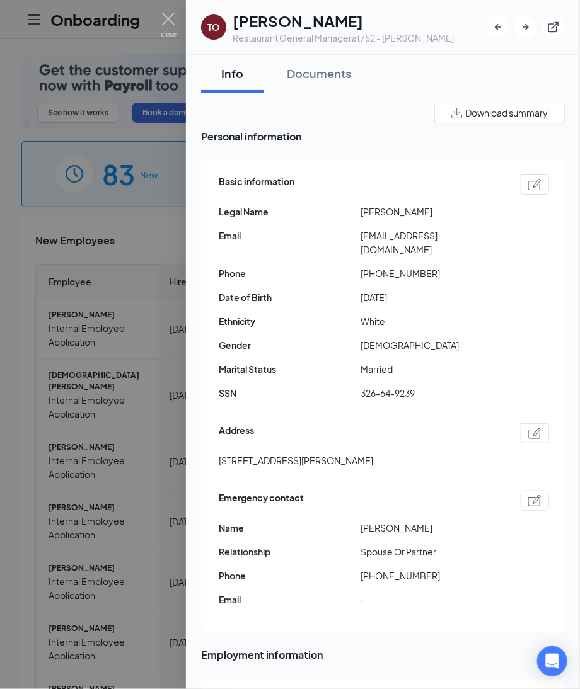
click at [528, 428] on img at bounding box center [534, 433] width 13 height 11
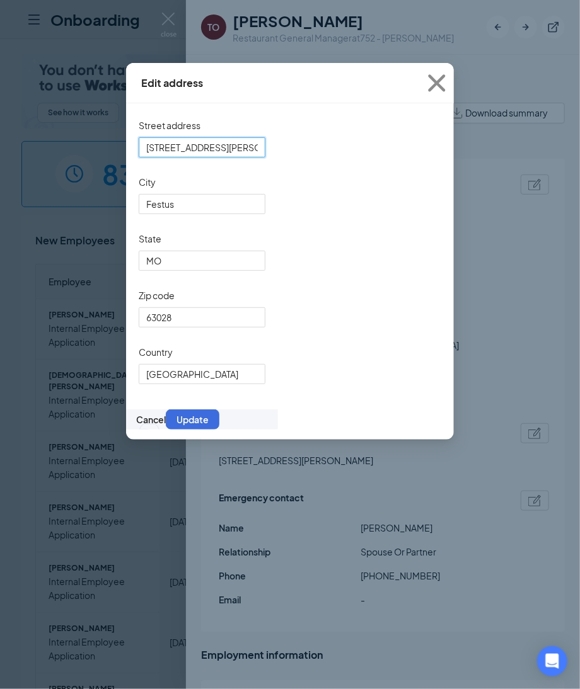
click at [246, 145] on input "[STREET_ADDRESS][PERSON_NAME]" at bounding box center [202, 147] width 127 height 20
drag, startPoint x: 246, startPoint y: 145, endPoint x: -121, endPoint y: 153, distance: 367.5
click at [0, 153] on html "Onboarding P See how it works Book a demo 83 New 1154 In progress 18684 Complet…" at bounding box center [290, 344] width 580 height 689
click at [444, 84] on span "Close" at bounding box center [437, 83] width 34 height 34
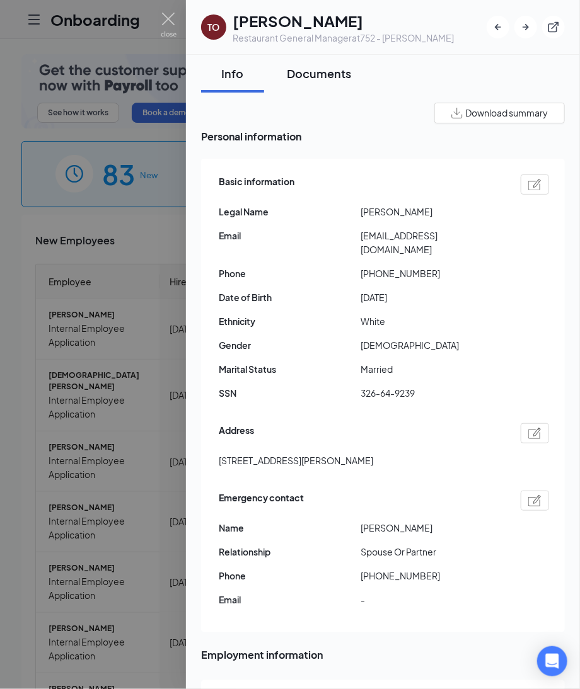
click at [317, 84] on button "Documents" at bounding box center [318, 74] width 89 height 38
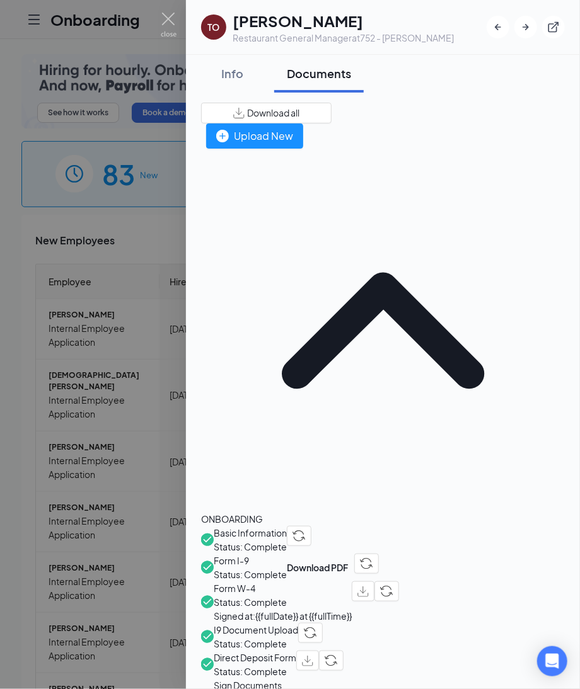
click at [296, 651] on span "Direct Deposit Form" at bounding box center [255, 658] width 83 height 14
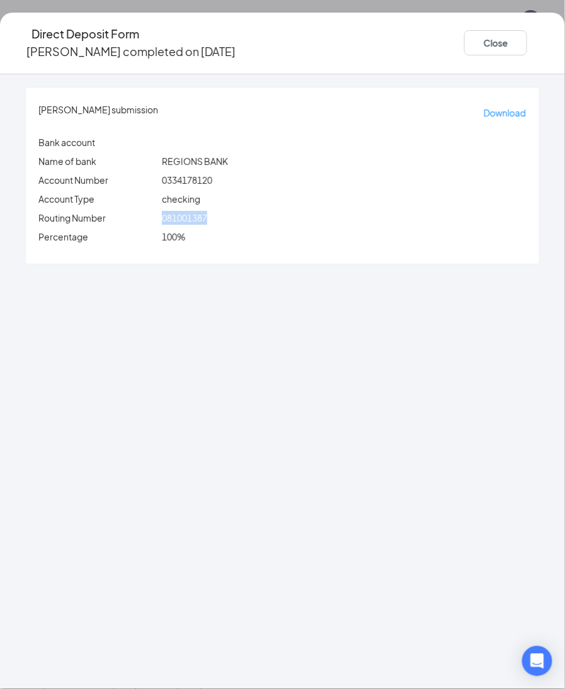
drag, startPoint x: 193, startPoint y: 202, endPoint x: 274, endPoint y: 202, distance: 80.7
click at [274, 211] on div "081001387" at bounding box center [344, 218] width 370 height 14
copy span "081001387"
drag, startPoint x: 192, startPoint y: 168, endPoint x: 257, endPoint y: 166, distance: 65.0
click at [257, 173] on div "0334178120" at bounding box center [344, 180] width 370 height 14
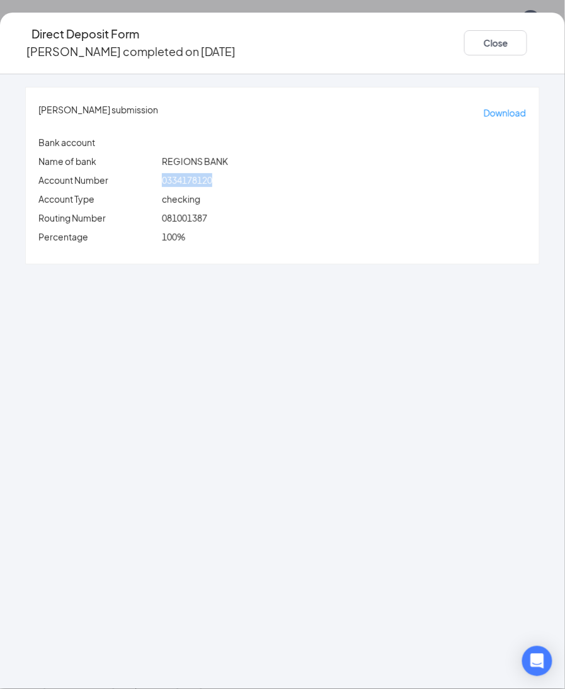
copy span "0334178120"
click at [464, 42] on button "Close" at bounding box center [495, 42] width 63 height 25
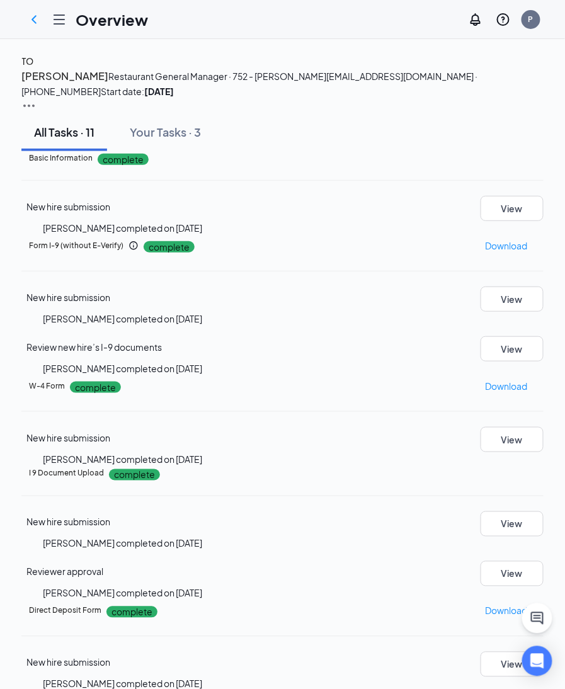
click at [33, 68] on h4 "TO" at bounding box center [27, 61] width 12 height 14
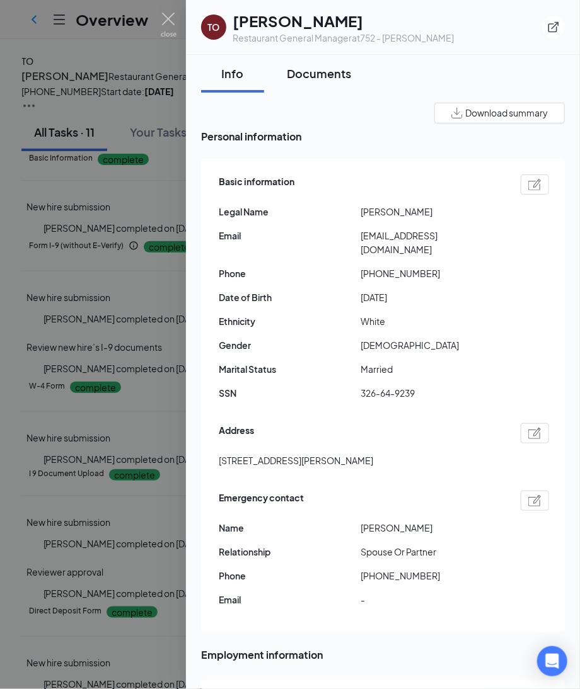
click at [334, 74] on div "Documents" at bounding box center [319, 74] width 64 height 16
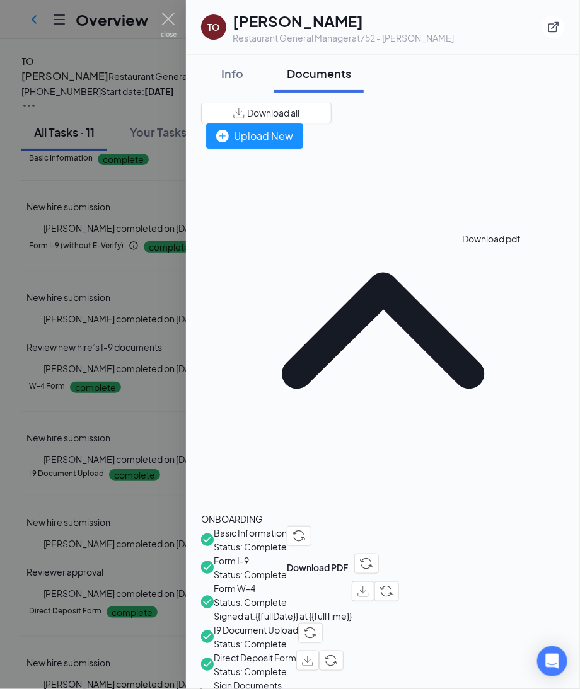
click at [369, 587] on img "button" at bounding box center [362, 592] width 11 height 11
click at [232, 79] on div "Info" at bounding box center [233, 74] width 38 height 16
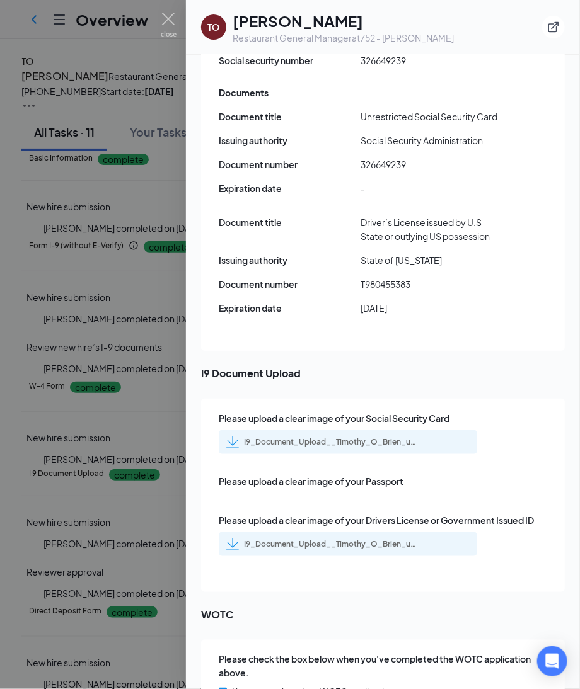
scroll to position [1666, 0]
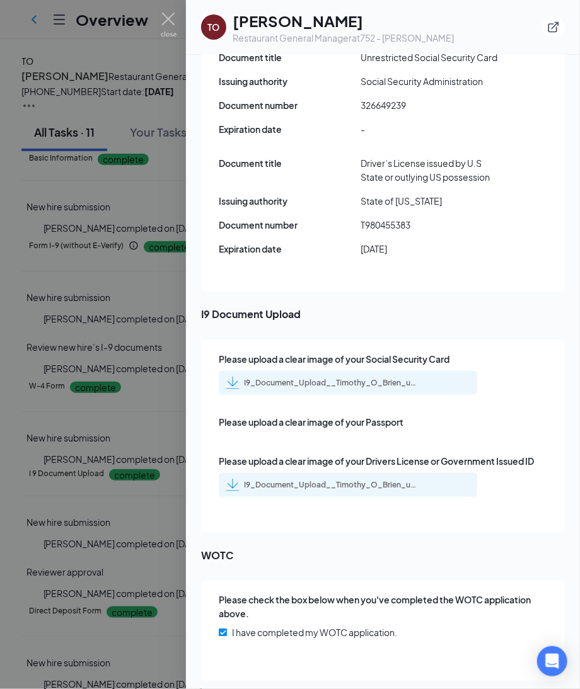
click at [390, 378] on div "I9_Document_Upload__Timothy_O_Brien_uploadedfile_20250804.pdf.pdf" at bounding box center [332, 383] width 176 height 10
